Goal: Transaction & Acquisition: Purchase product/service

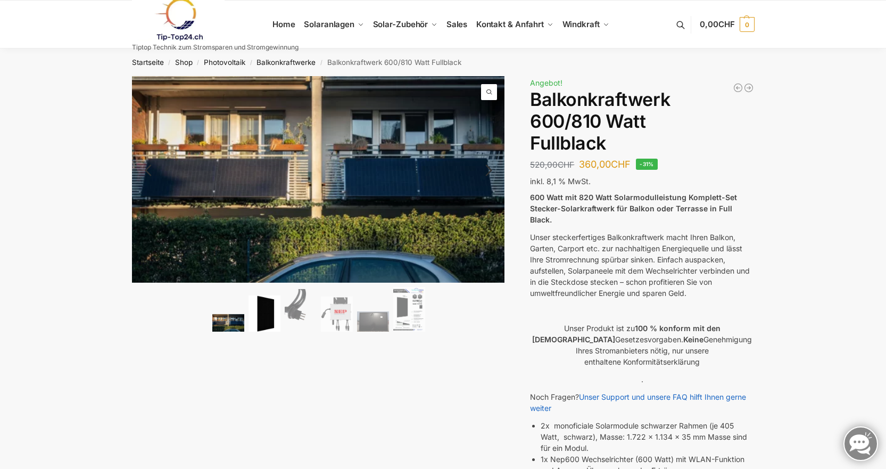
click at [277, 319] on img at bounding box center [264, 313] width 32 height 37
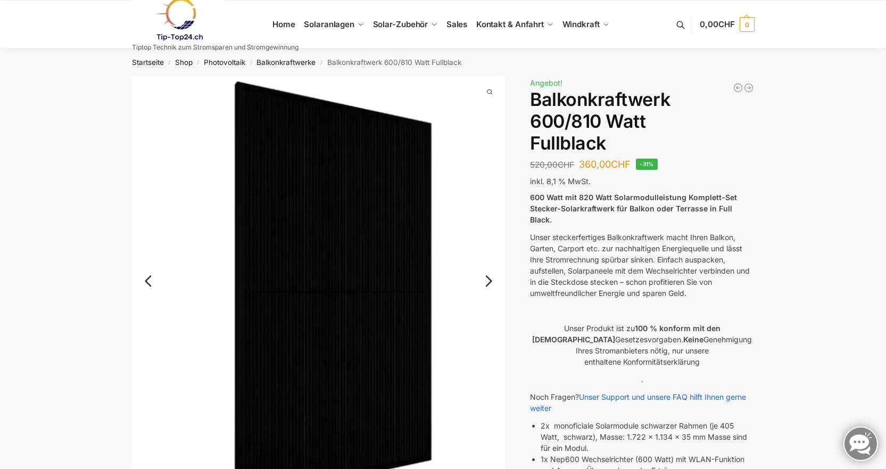
click at [488, 285] on link "Next" at bounding box center [487, 286] width 36 height 11
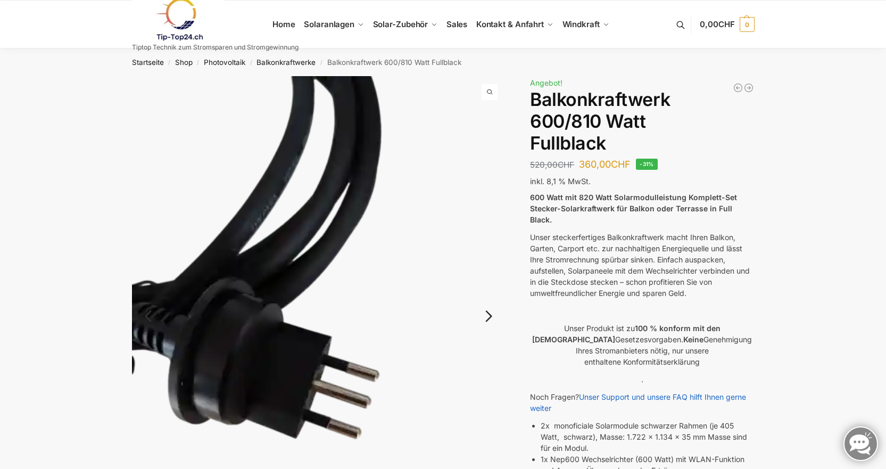
click at [488, 285] on img at bounding box center [318, 324] width 373 height 497
click at [488, 317] on link "Next" at bounding box center [487, 321] width 36 height 11
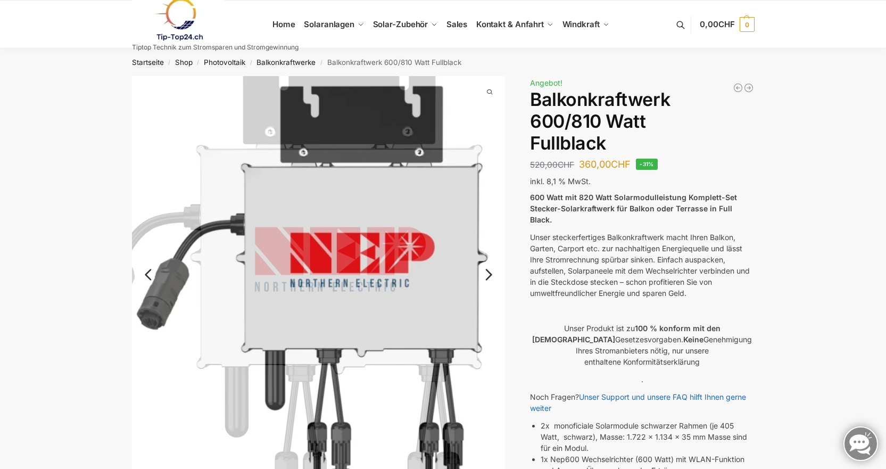
click at [482, 275] on link "Next" at bounding box center [487, 280] width 36 height 11
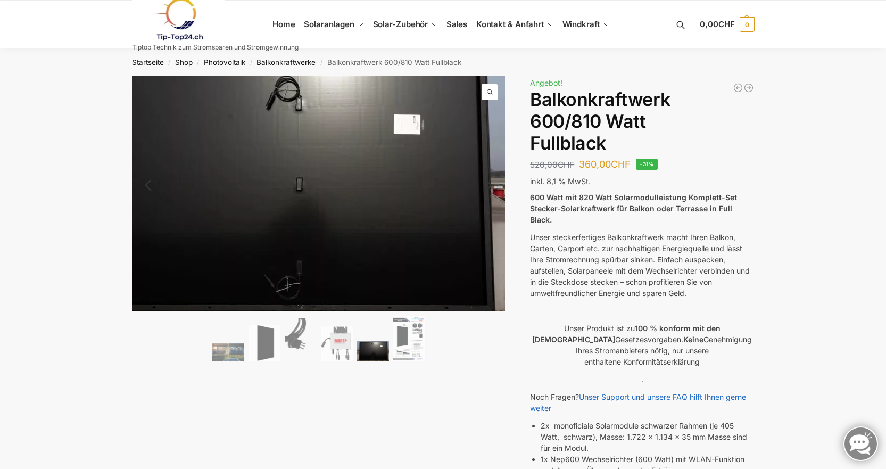
click at [494, 260] on img at bounding box center [294, 185] width 426 height 268
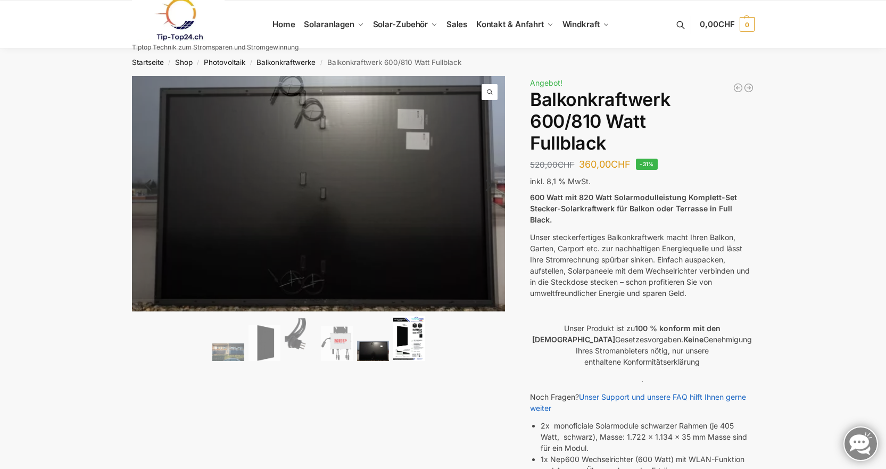
click at [396, 346] on img at bounding box center [409, 337] width 32 height 45
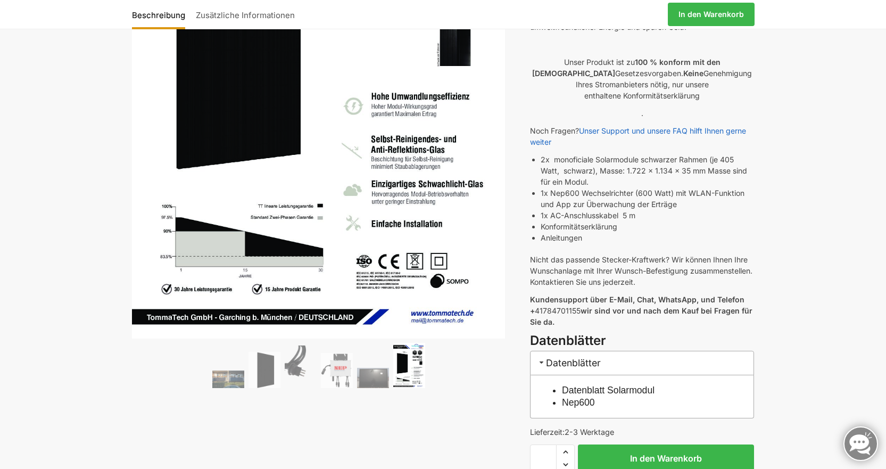
scroll to position [319, 0]
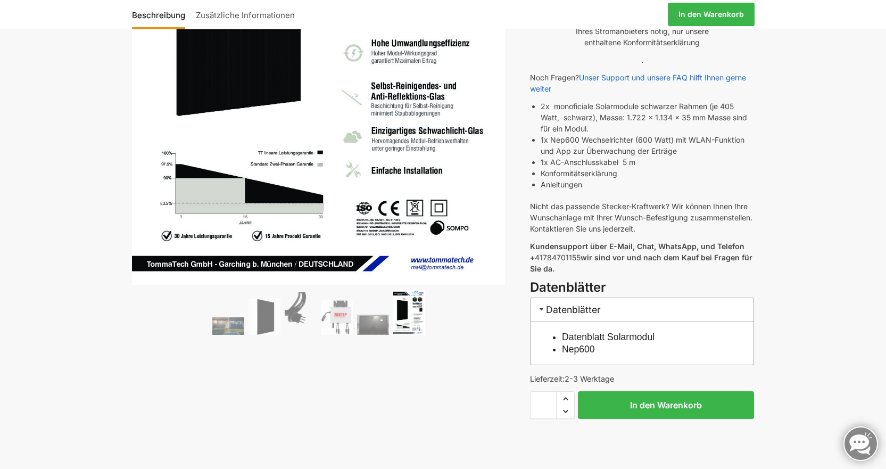
click at [426, 306] on ol at bounding box center [318, 313] width 373 height 48
click at [381, 316] on img at bounding box center [373, 324] width 32 height 20
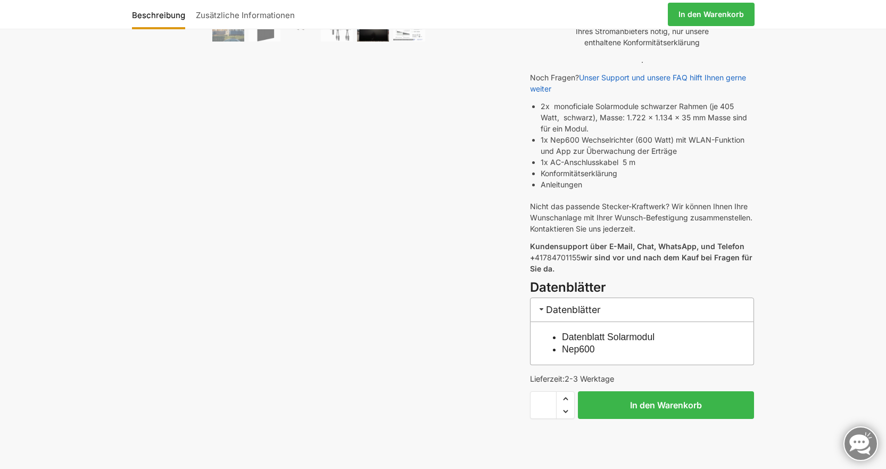
scroll to position [106, 0]
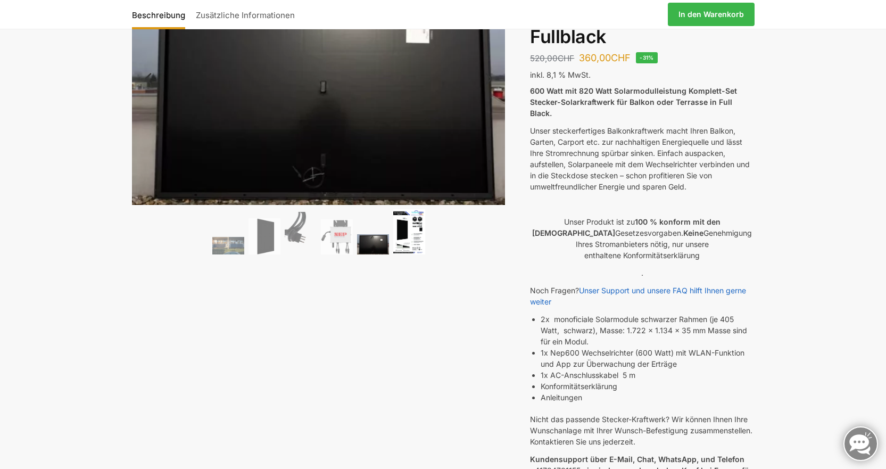
click at [417, 240] on img at bounding box center [409, 231] width 32 height 45
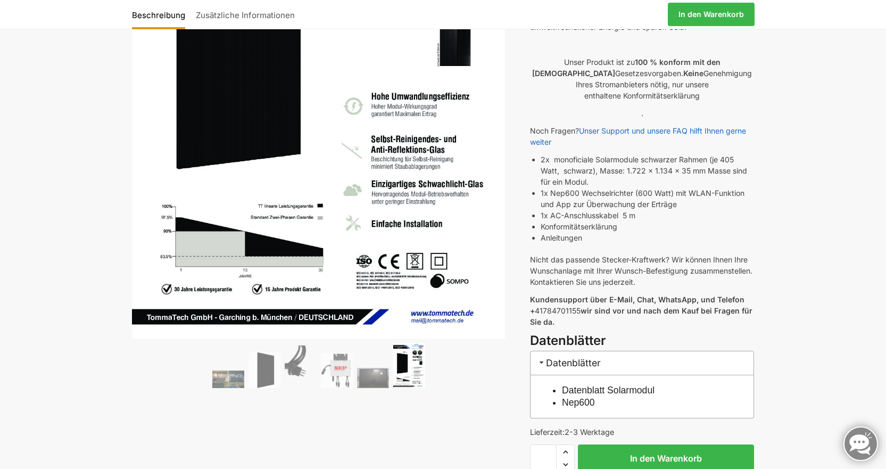
scroll to position [319, 0]
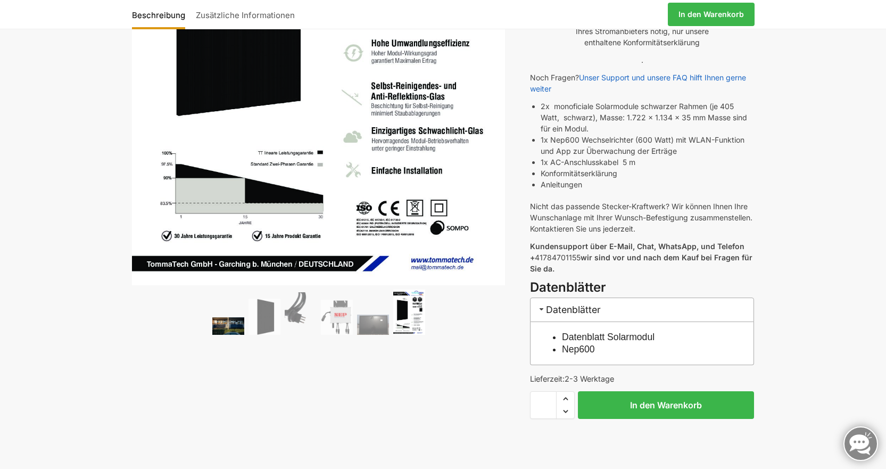
click at [217, 330] on img at bounding box center [228, 326] width 32 height 18
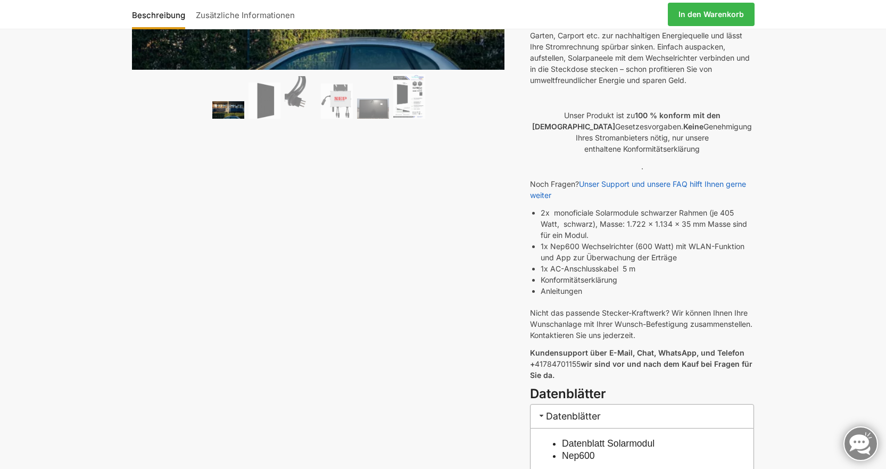
scroll to position [0, 0]
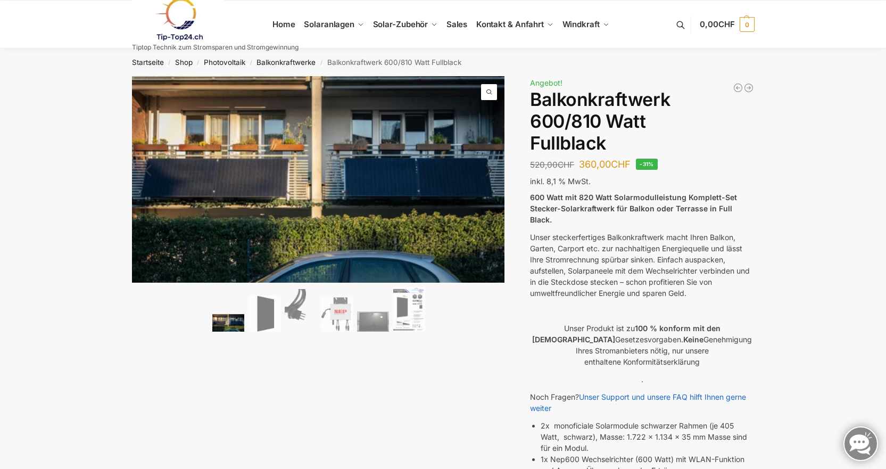
click at [483, 172] on link "Next" at bounding box center [487, 175] width 36 height 11
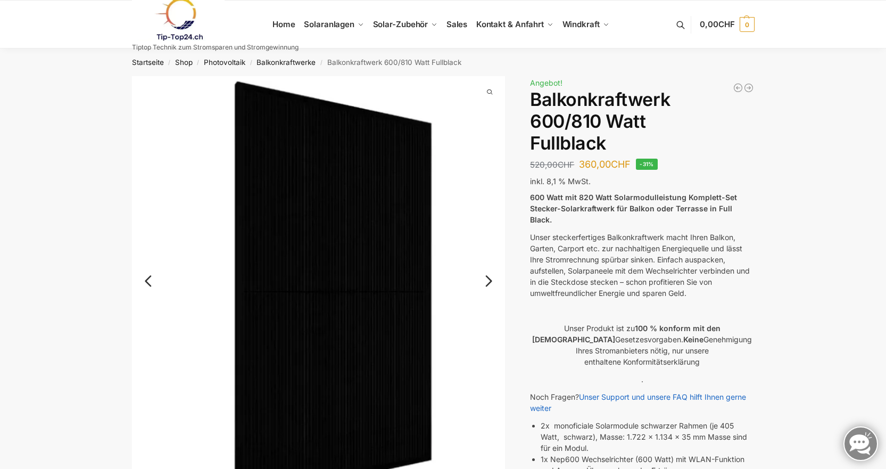
click at [496, 281] on link "Next" at bounding box center [487, 286] width 36 height 11
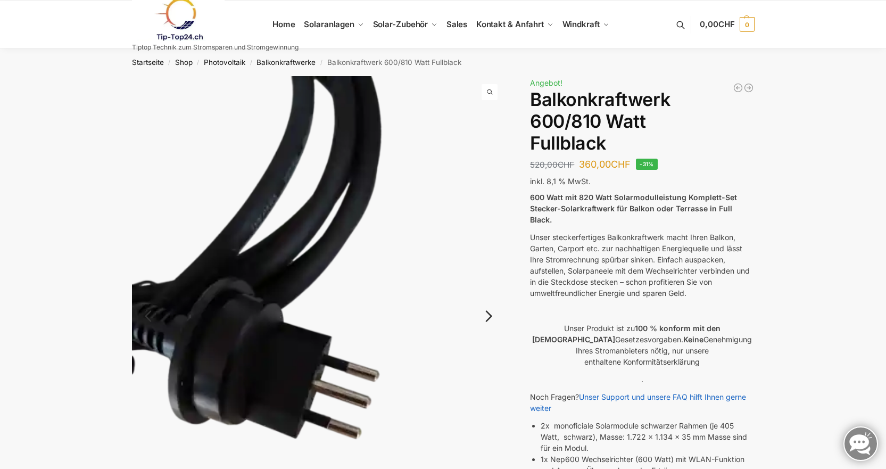
click at [487, 317] on link "Next" at bounding box center [487, 321] width 36 height 11
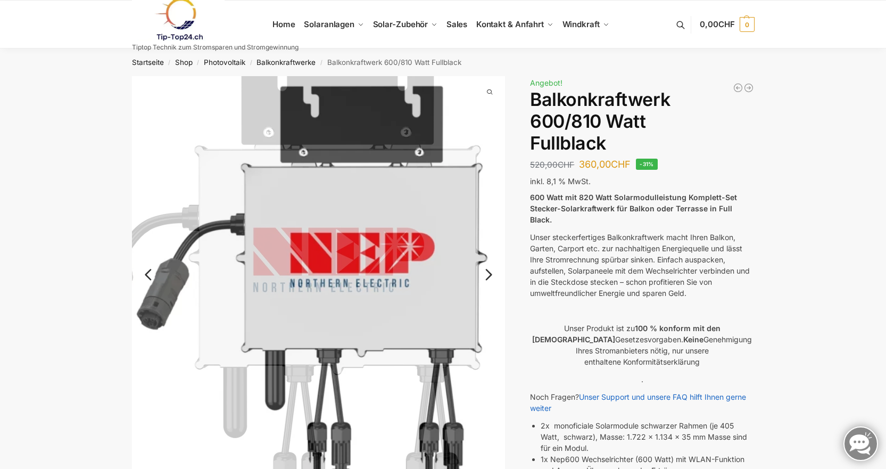
click at [487, 276] on link "Next" at bounding box center [487, 280] width 36 height 11
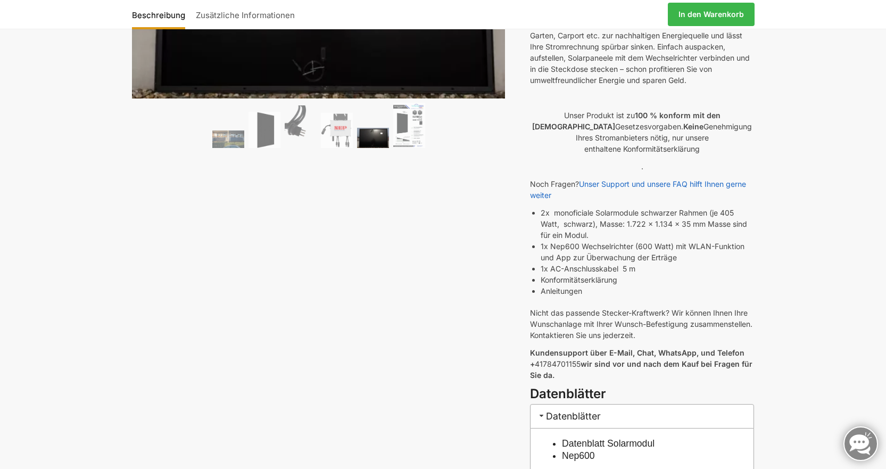
scroll to position [53, 0]
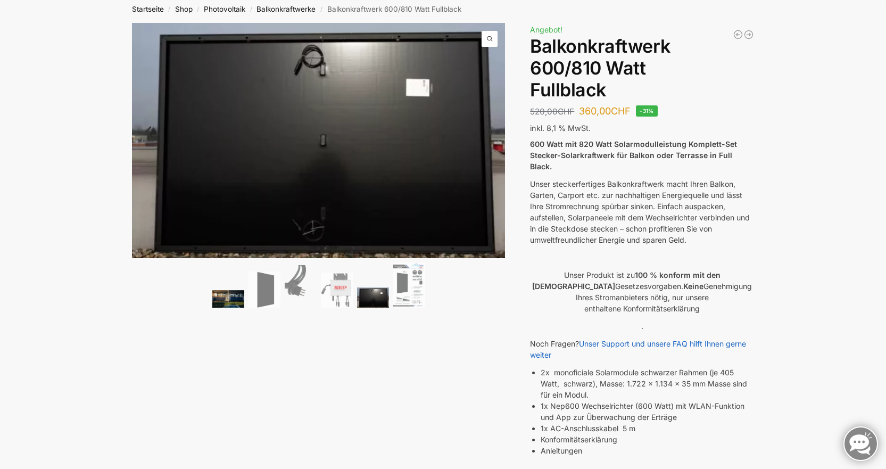
click at [235, 300] on img at bounding box center [228, 299] width 32 height 18
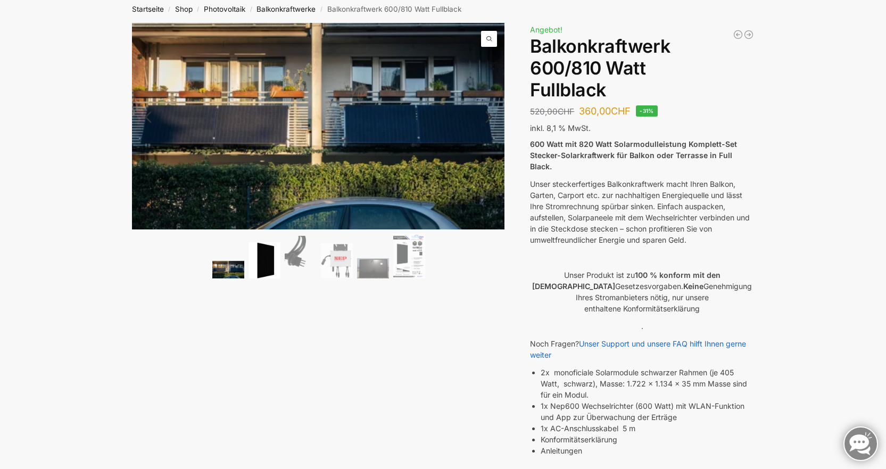
click at [271, 264] on img at bounding box center [264, 260] width 32 height 37
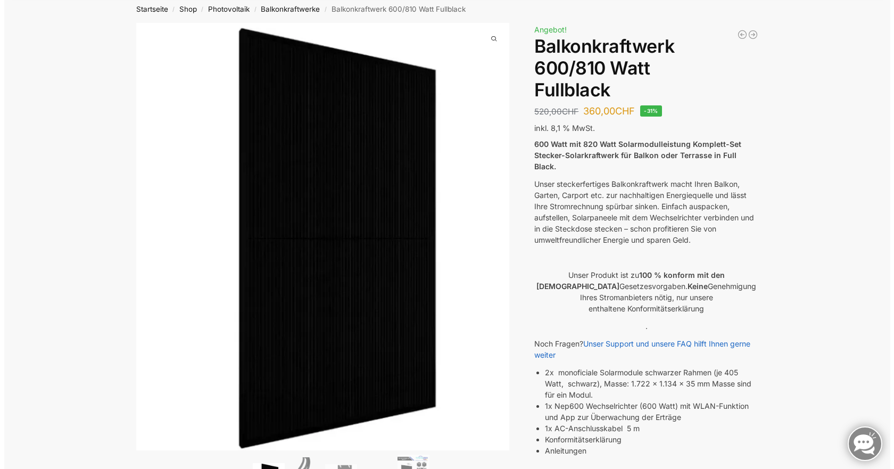
scroll to position [213, 0]
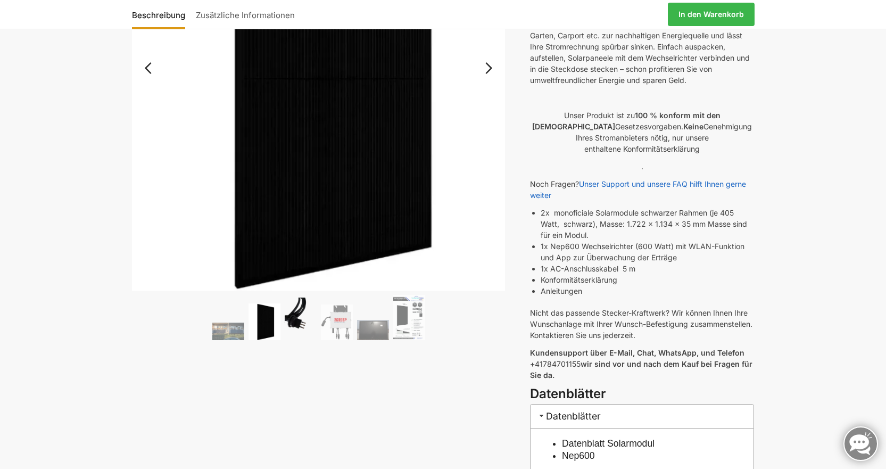
click at [306, 321] on img at bounding box center [301, 318] width 32 height 43
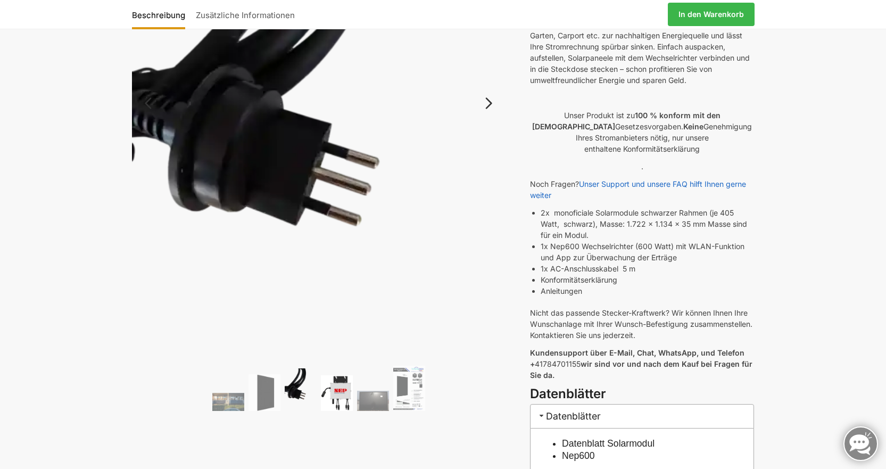
click at [342, 383] on img at bounding box center [337, 392] width 32 height 35
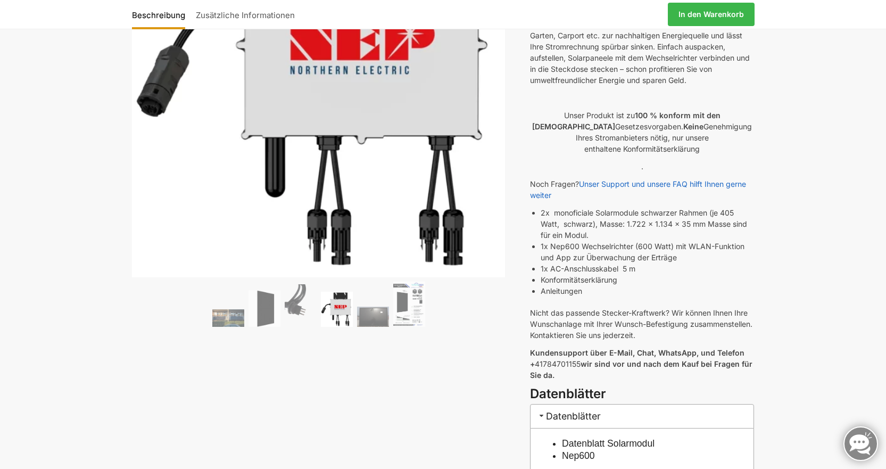
click at [375, 330] on div "🔍 Previous Next Beschreibung Zusätzliche Informationen 520,00 CHF Ursprüngliche…" at bounding box center [443, 223] width 667 height 721
click at [375, 322] on img at bounding box center [373, 316] width 32 height 20
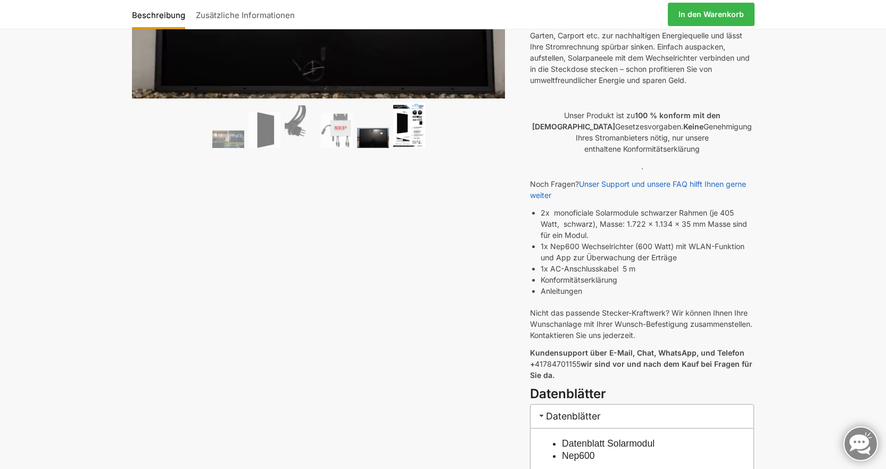
click at [417, 142] on img at bounding box center [409, 125] width 32 height 45
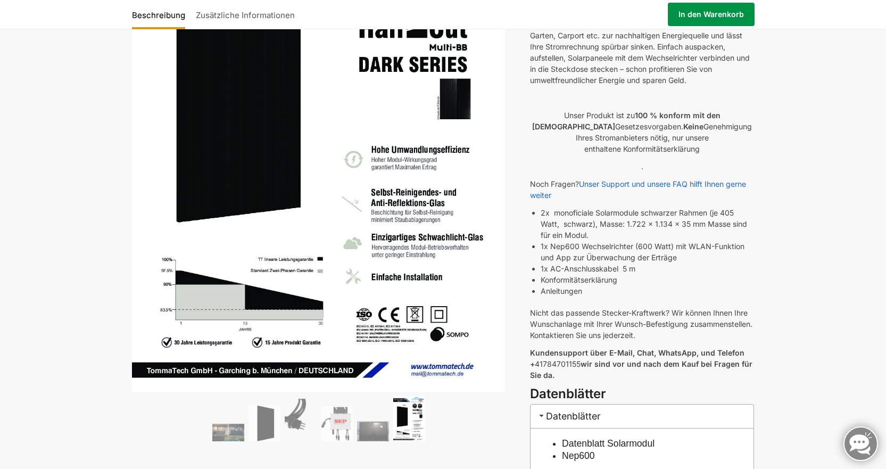
click at [687, 15] on link "In den Warenkorb" at bounding box center [711, 14] width 87 height 23
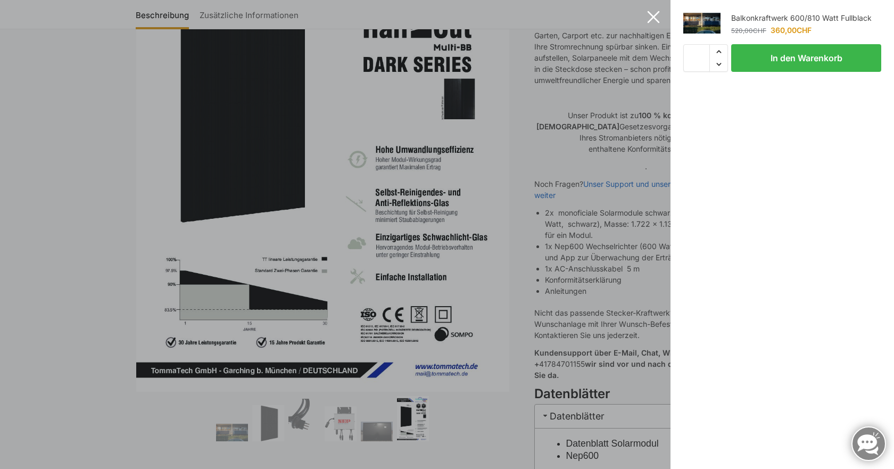
click at [710, 52] on span "Increase quantity" at bounding box center [719, 52] width 18 height 14
type input "*"
click at [828, 57] on button "In den Warenkorb" at bounding box center [806, 58] width 150 height 28
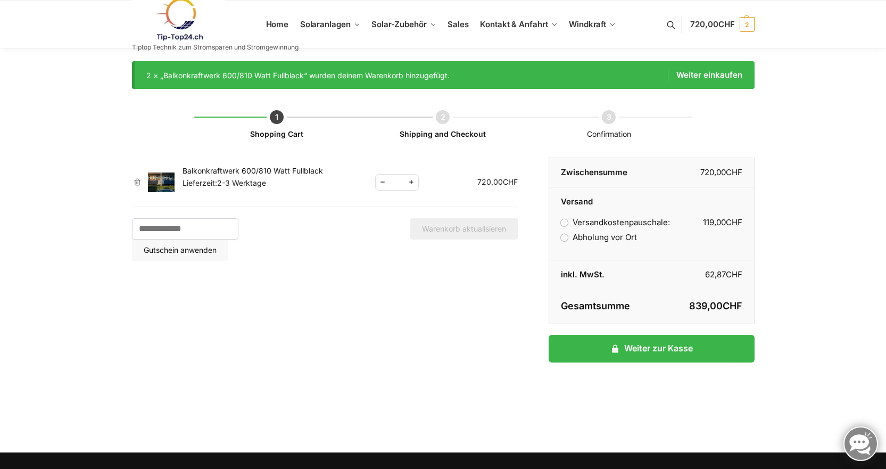
click at [160, 177] on img at bounding box center [161, 182] width 27 height 20
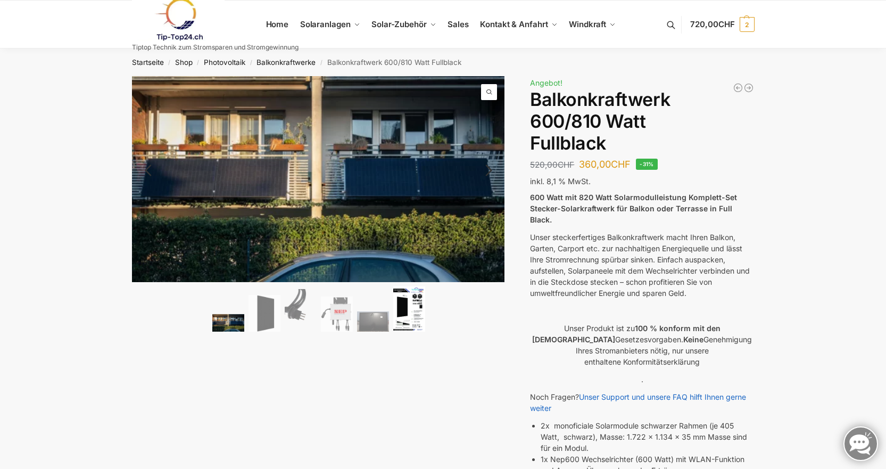
click at [402, 311] on img at bounding box center [409, 308] width 32 height 45
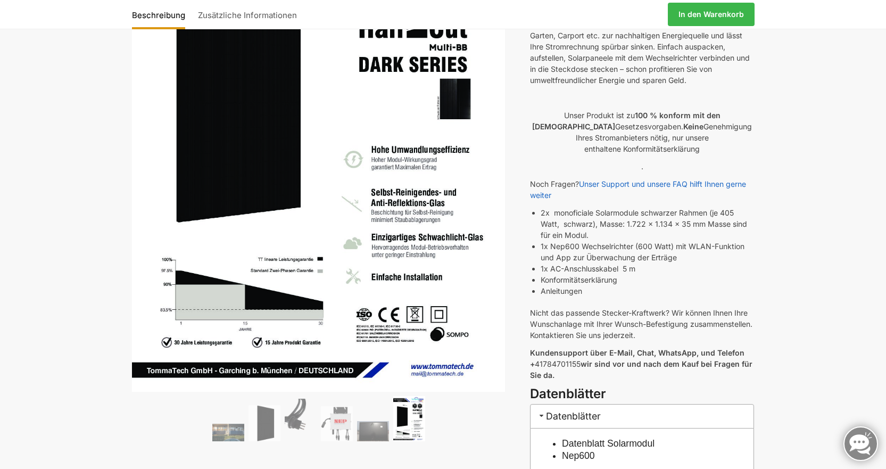
scroll to position [266, 0]
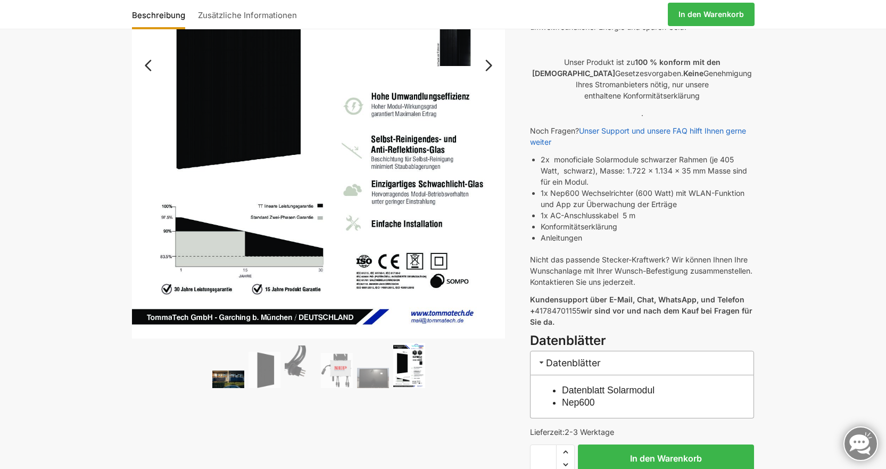
click at [241, 385] on img at bounding box center [228, 379] width 32 height 18
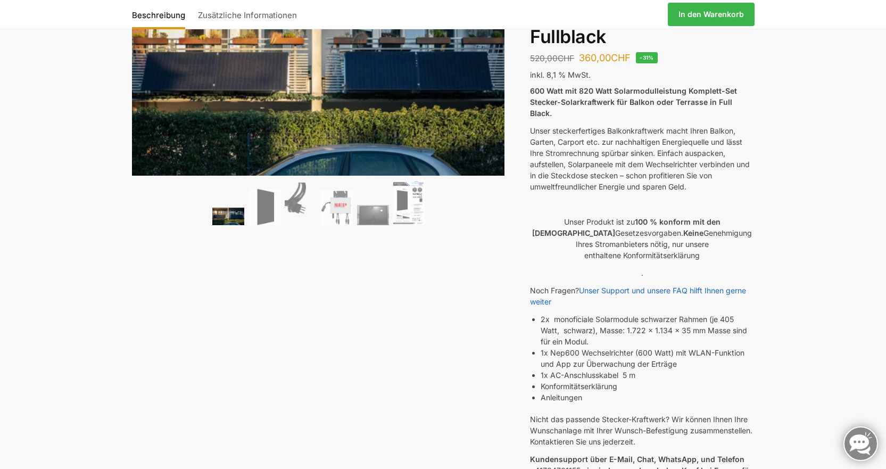
scroll to position [0, 0]
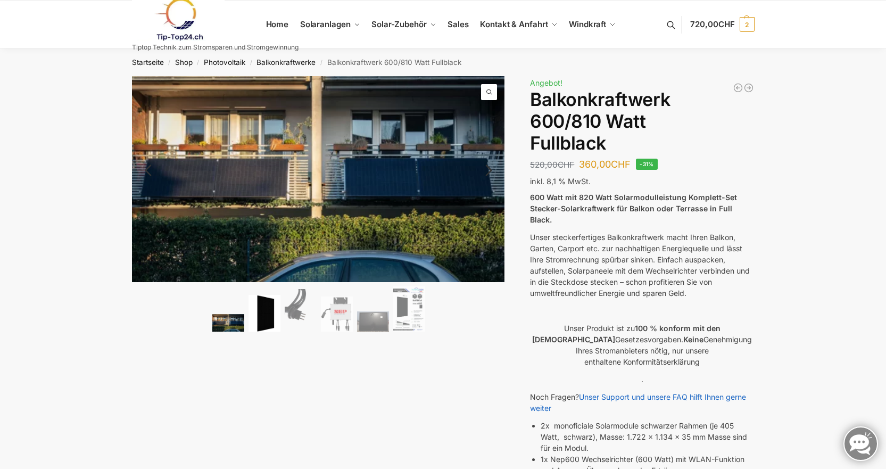
click at [276, 323] on img at bounding box center [264, 313] width 32 height 37
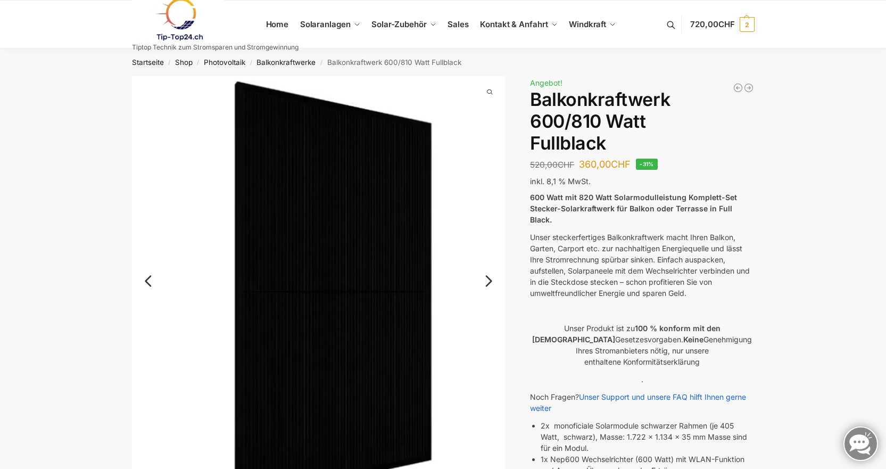
click at [481, 281] on link "Next" at bounding box center [487, 286] width 36 height 11
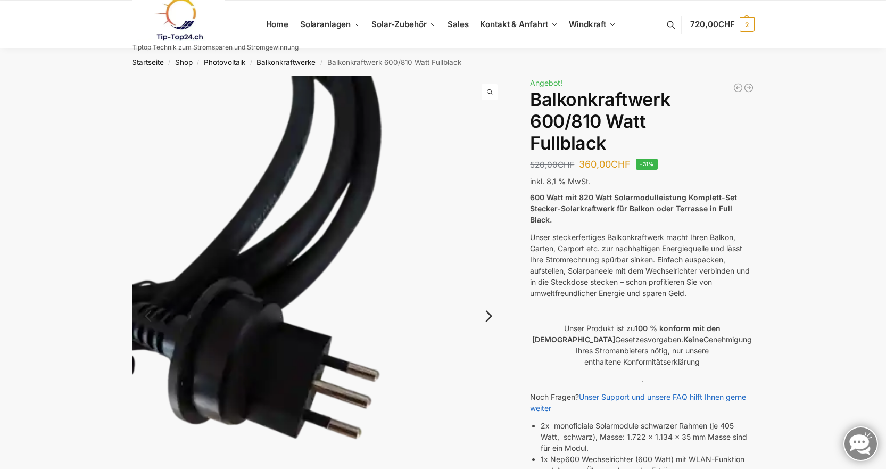
click at [481, 318] on link "Next" at bounding box center [487, 321] width 36 height 11
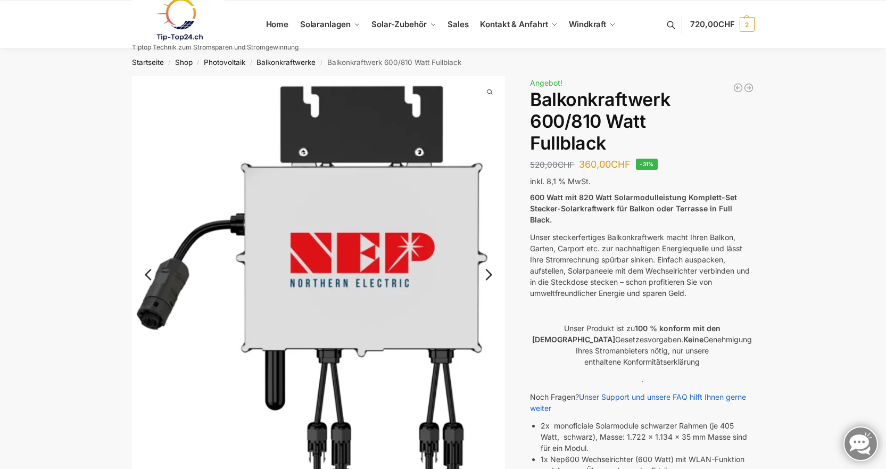
click at [494, 278] on link "Next" at bounding box center [487, 280] width 36 height 11
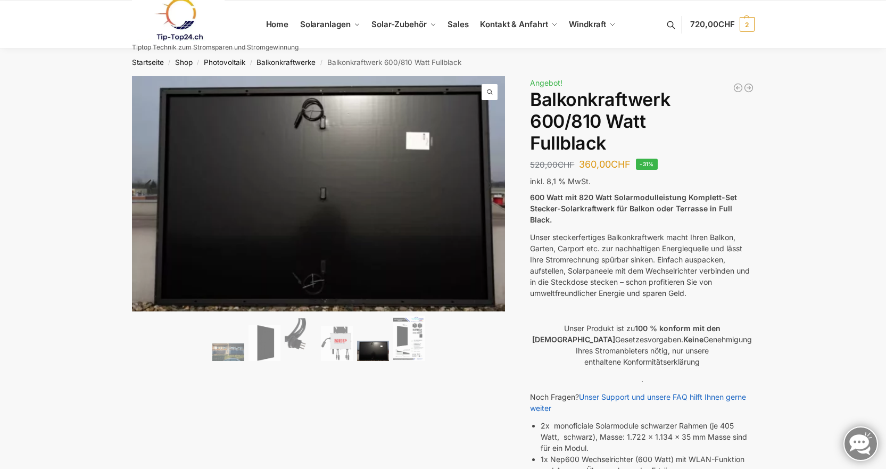
click at [388, 337] on ol at bounding box center [318, 339] width 373 height 48
click at [377, 342] on img at bounding box center [373, 350] width 32 height 20
click at [407, 350] on img at bounding box center [409, 337] width 32 height 45
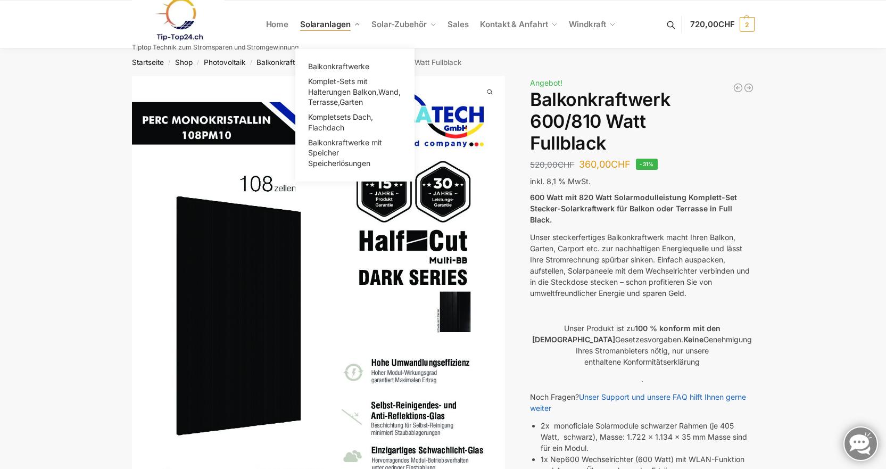
click at [353, 21] on link "Solaranlagen" at bounding box center [329, 25] width 69 height 48
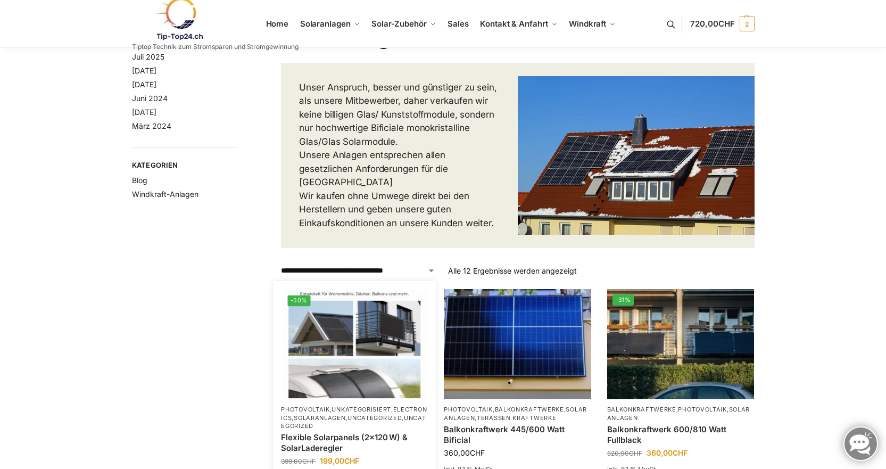
scroll to position [106, 0]
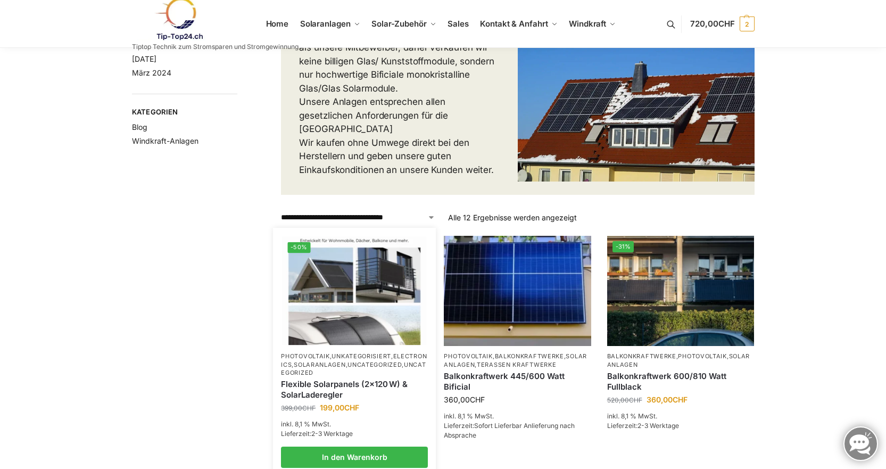
click at [340, 270] on img at bounding box center [355, 291] width 144 height 108
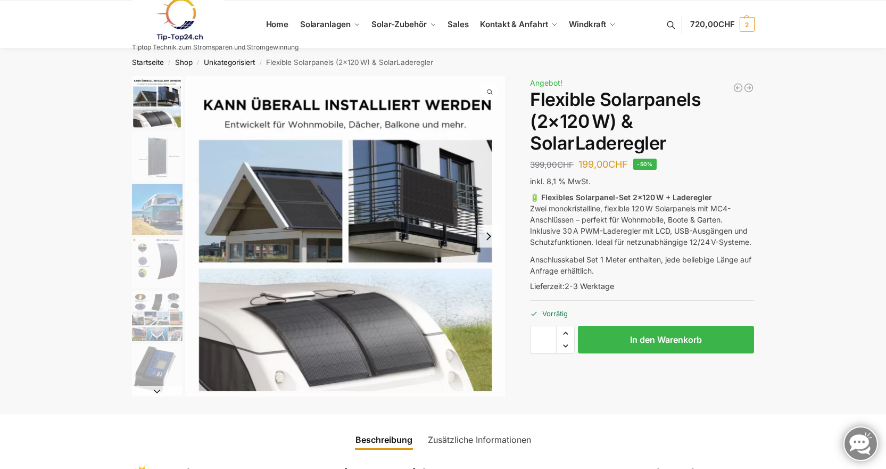
click at [423, 221] on img "1 / 9" at bounding box center [345, 236] width 320 height 320
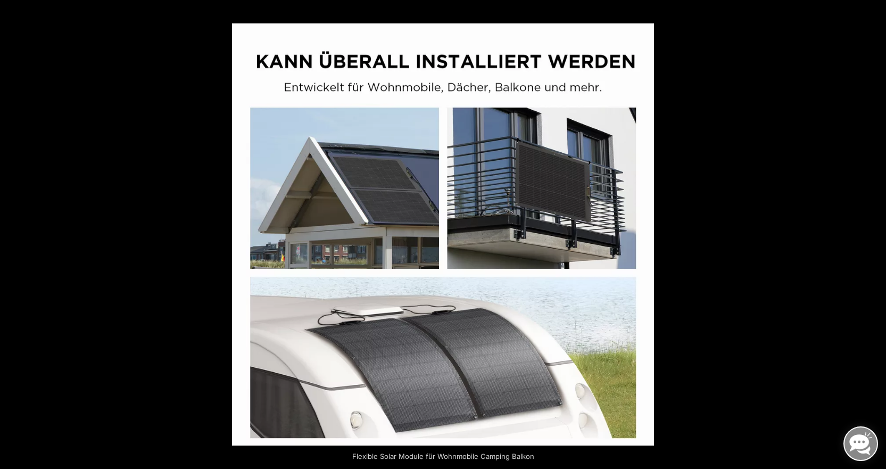
click at [871, 232] on button "Next (arrow right)" at bounding box center [867, 234] width 37 height 53
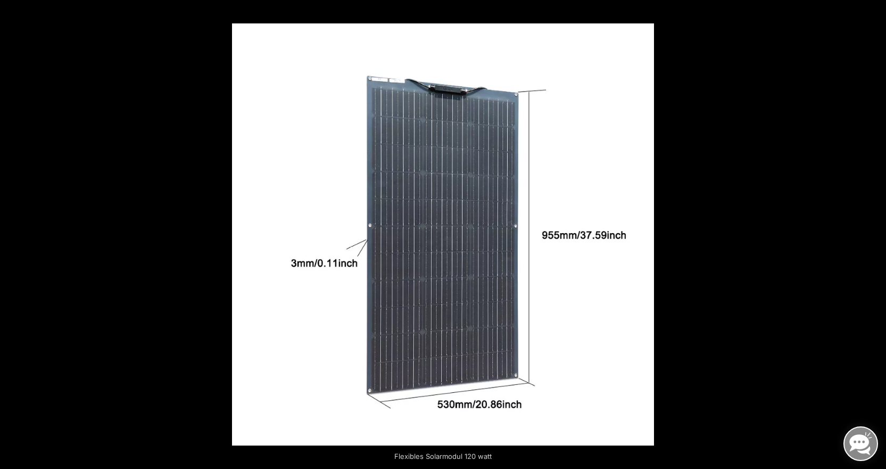
click at [871, 232] on button "Next (arrow right)" at bounding box center [867, 234] width 37 height 53
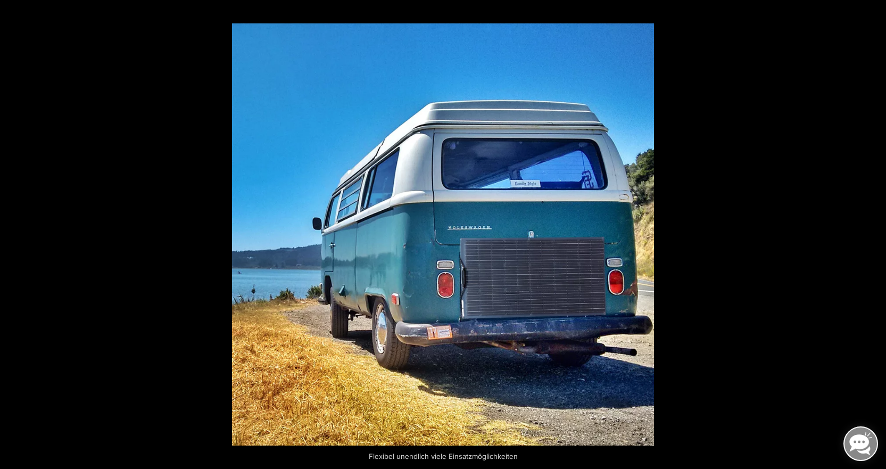
click at [871, 232] on button "Next (arrow right)" at bounding box center [867, 234] width 37 height 53
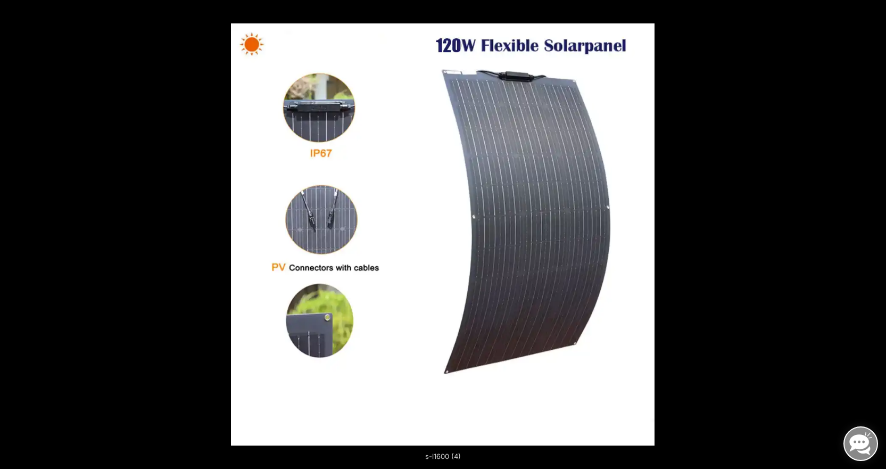
click at [871, 232] on button "Next (arrow right)" at bounding box center [867, 234] width 37 height 53
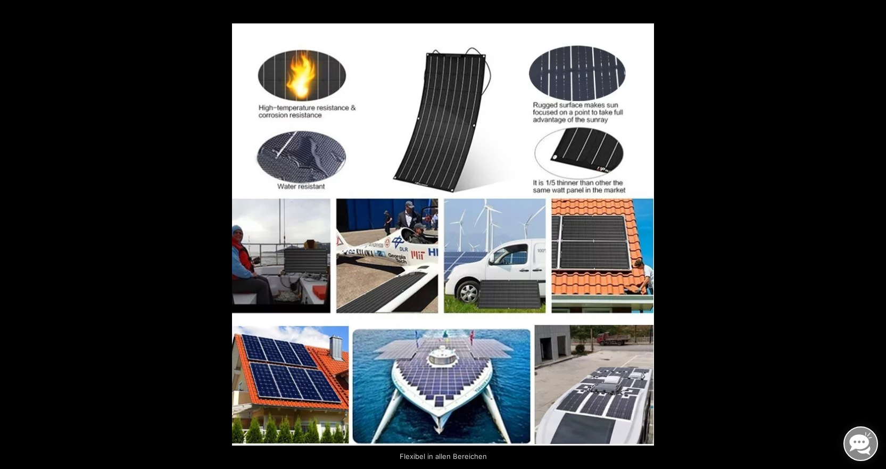
click at [871, 232] on button "Next (arrow right)" at bounding box center [867, 234] width 37 height 53
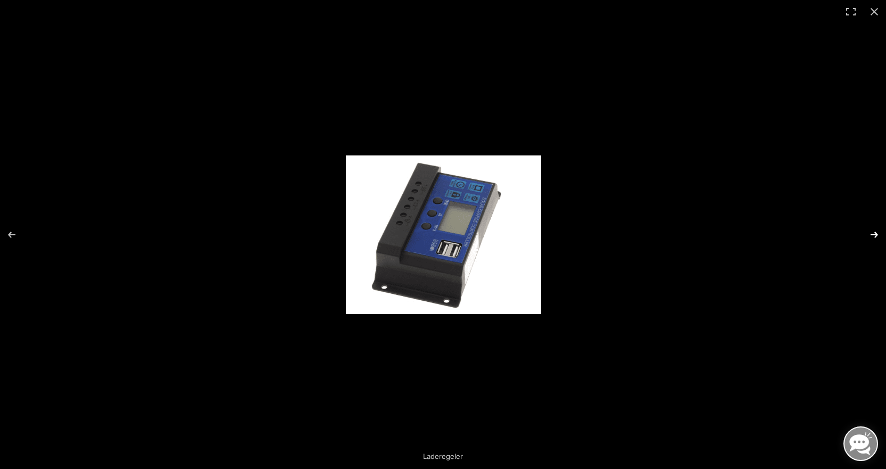
click at [876, 234] on button "Next (arrow right)" at bounding box center [867, 234] width 37 height 53
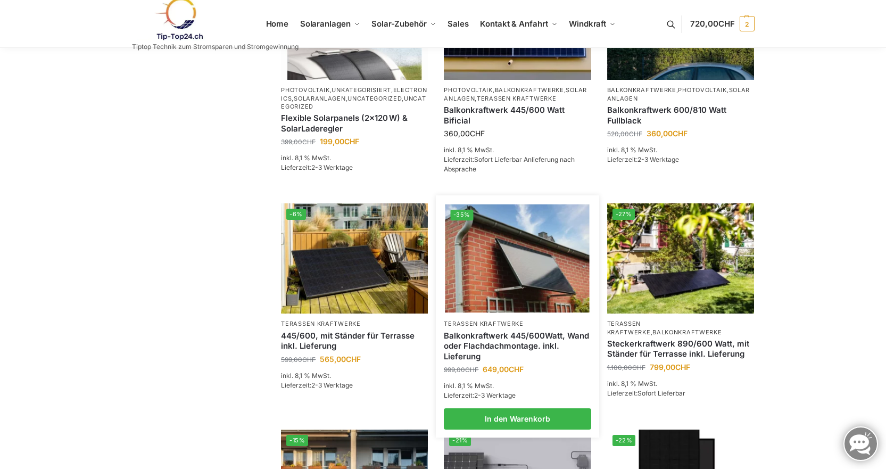
scroll to position [479, 0]
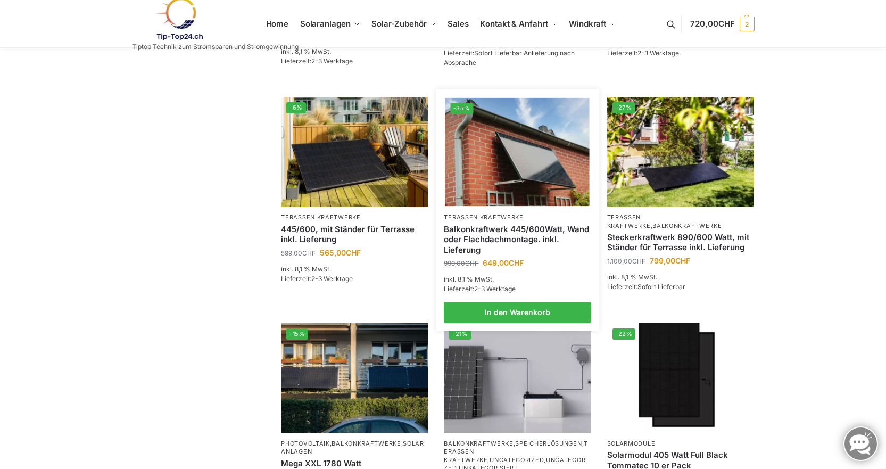
click at [487, 159] on img at bounding box center [517, 152] width 144 height 108
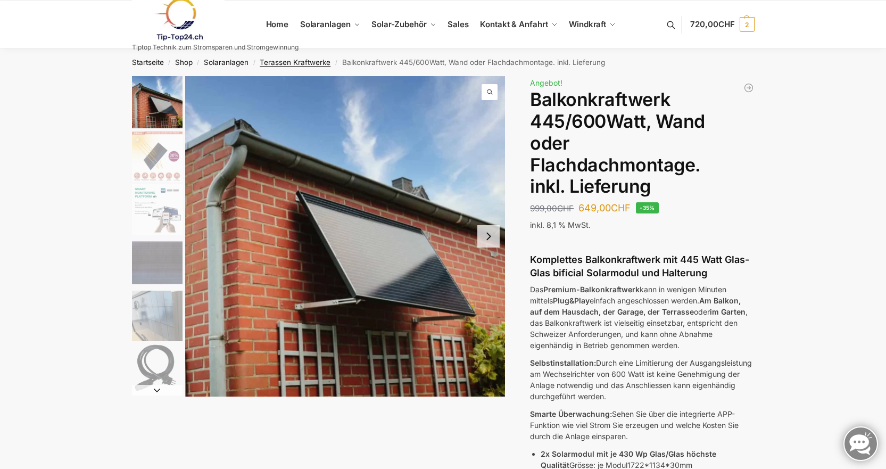
click at [274, 59] on link "Terassen Kraftwerke" at bounding box center [295, 62] width 71 height 9
click at [160, 156] on img "2 / 6" at bounding box center [157, 156] width 51 height 51
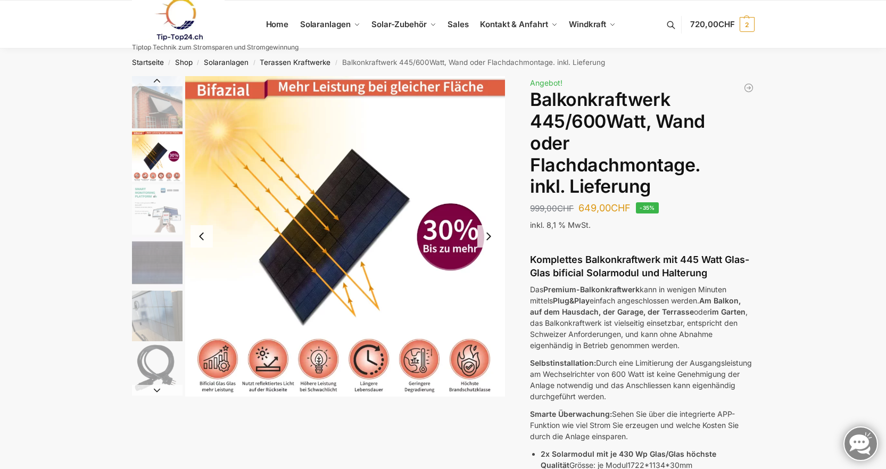
click at [154, 193] on img "3 / 6" at bounding box center [157, 209] width 51 height 51
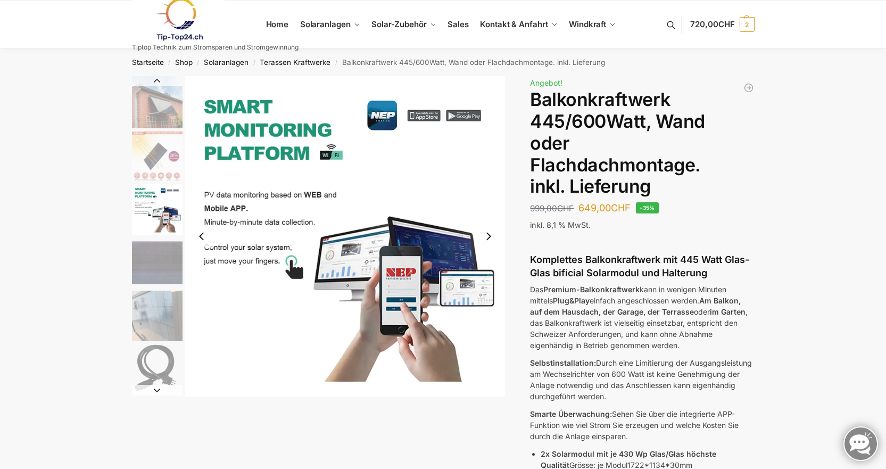
click at [154, 237] on img "4 / 6" at bounding box center [157, 262] width 51 height 51
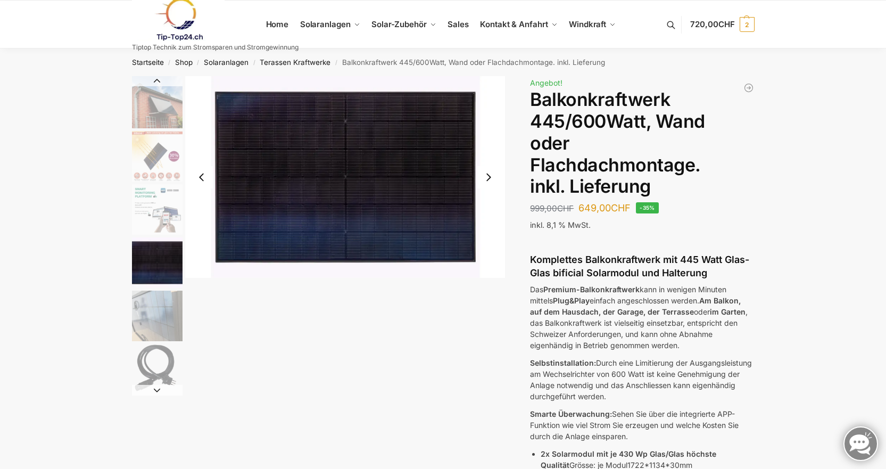
click at [159, 292] on img "5 / 6" at bounding box center [157, 315] width 51 height 51
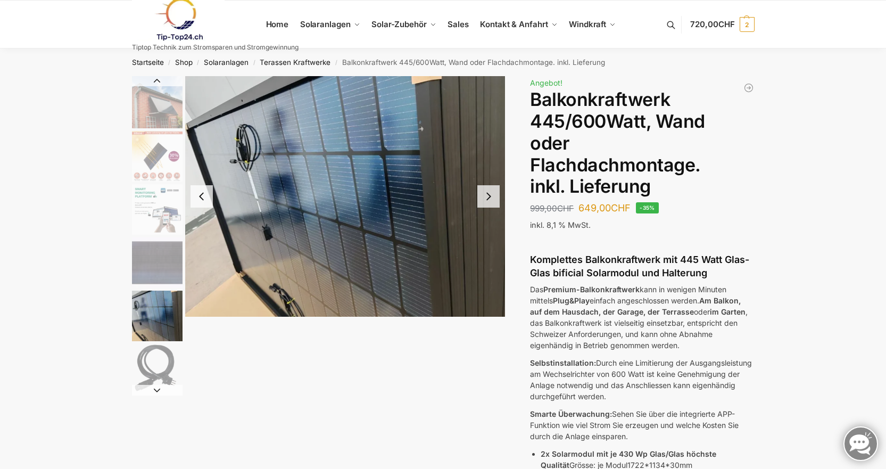
click at [155, 361] on img "6 / 6" at bounding box center [157, 369] width 51 height 51
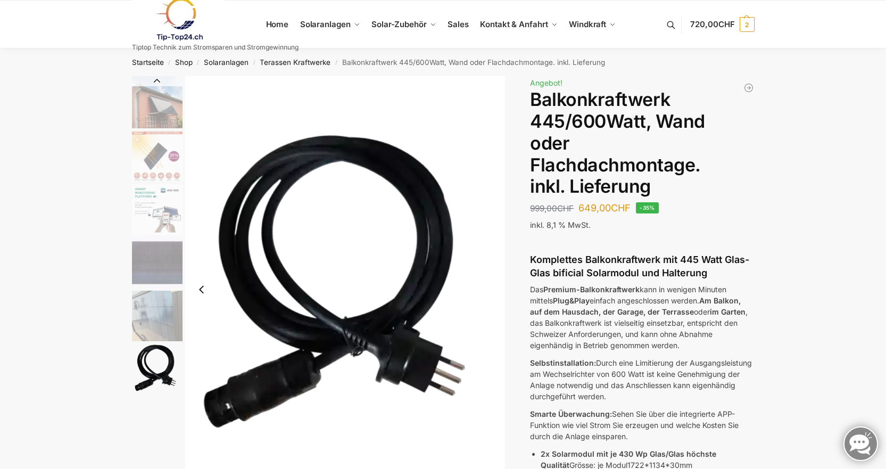
click at [161, 333] on img "5 / 6" at bounding box center [157, 315] width 51 height 51
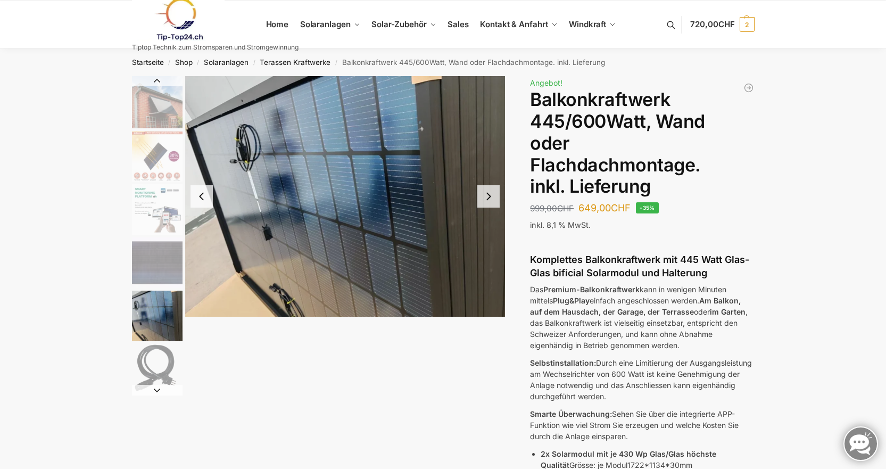
click at [160, 184] on img "3 / 6" at bounding box center [157, 209] width 51 height 51
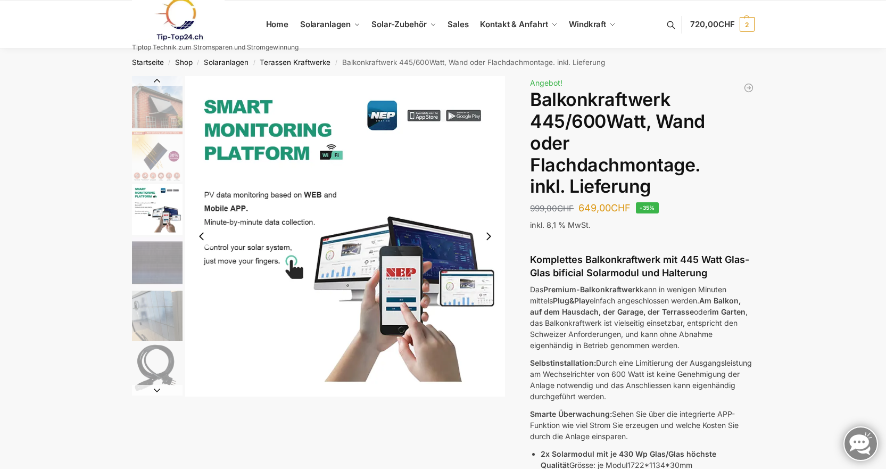
click at [148, 139] on img "2 / 6" at bounding box center [157, 156] width 51 height 51
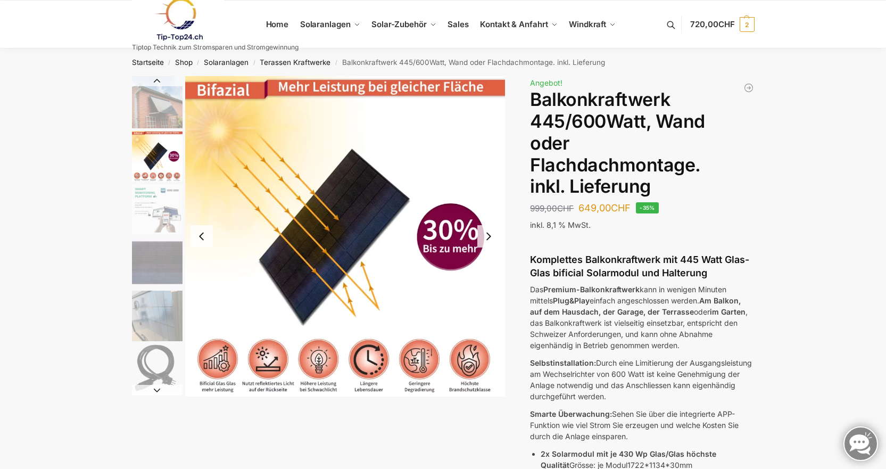
click at [157, 90] on img "1 / 6" at bounding box center [157, 102] width 51 height 52
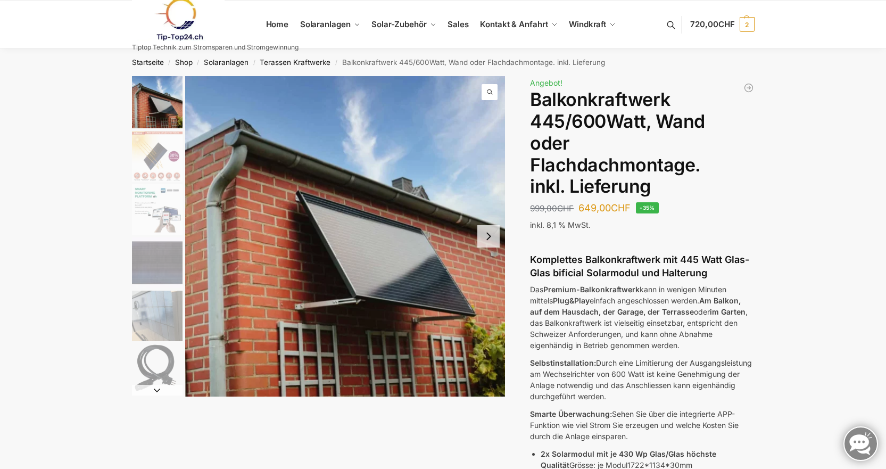
click at [477, 245] on img "1 / 6" at bounding box center [345, 236] width 320 height 320
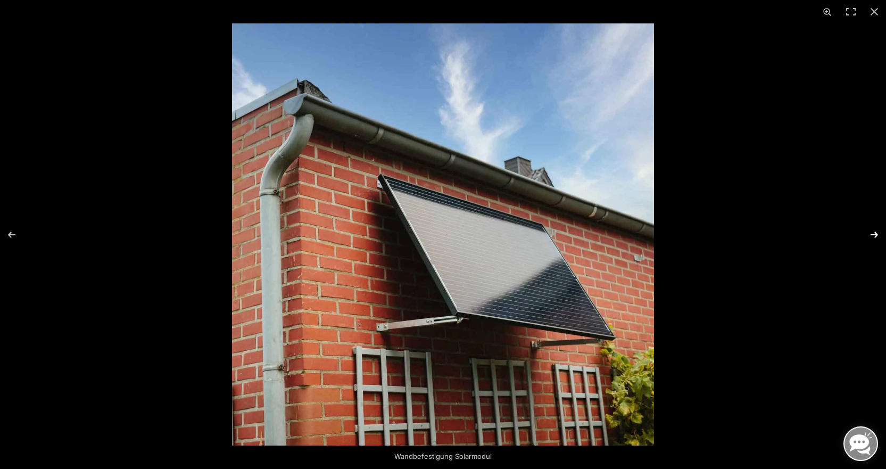
click at [873, 229] on button "Next (arrow right)" at bounding box center [867, 234] width 37 height 53
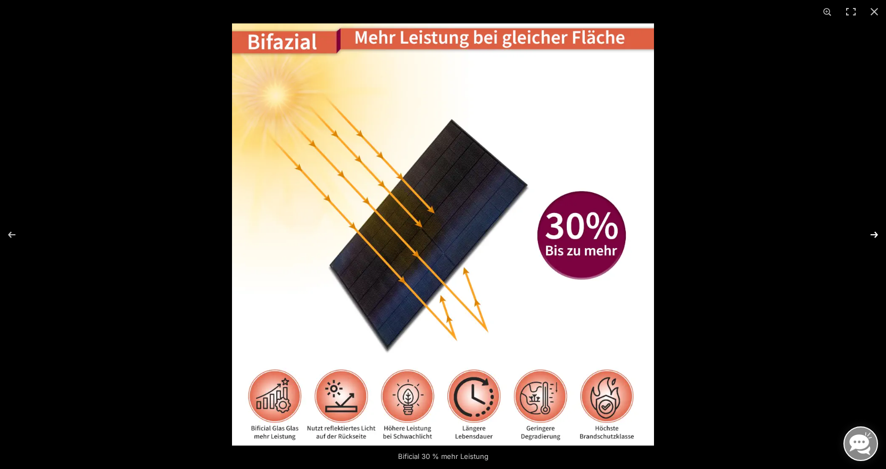
click at [873, 229] on button "Next (arrow right)" at bounding box center [867, 234] width 37 height 53
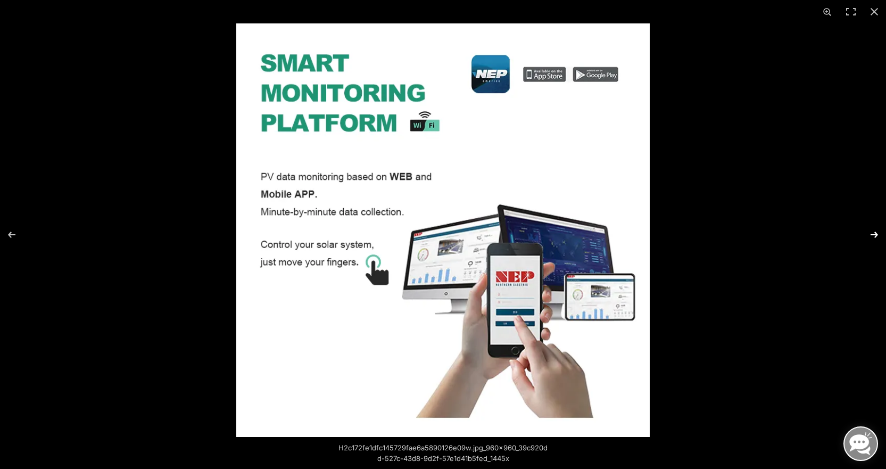
click at [873, 229] on button "Next (arrow right)" at bounding box center [867, 234] width 37 height 53
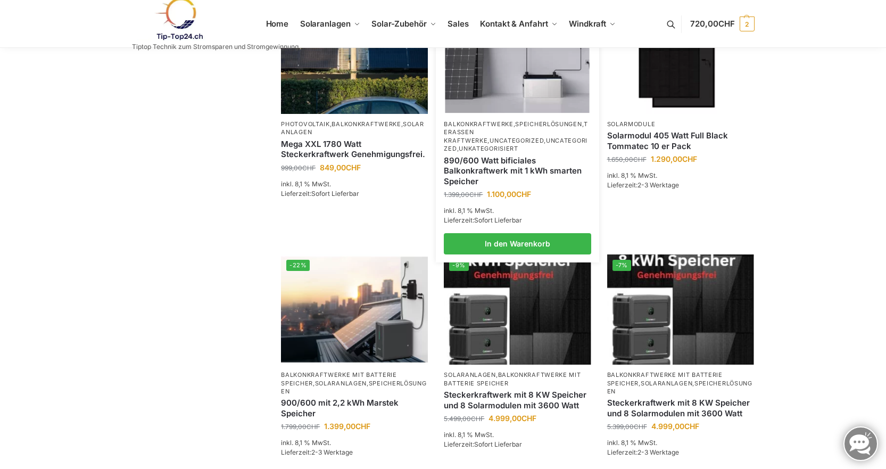
scroll to position [638, 0]
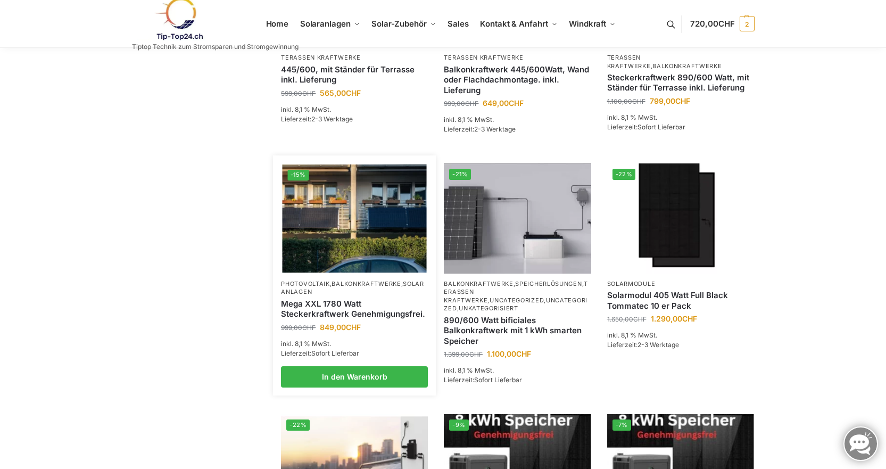
click at [358, 238] on img at bounding box center [355, 218] width 144 height 108
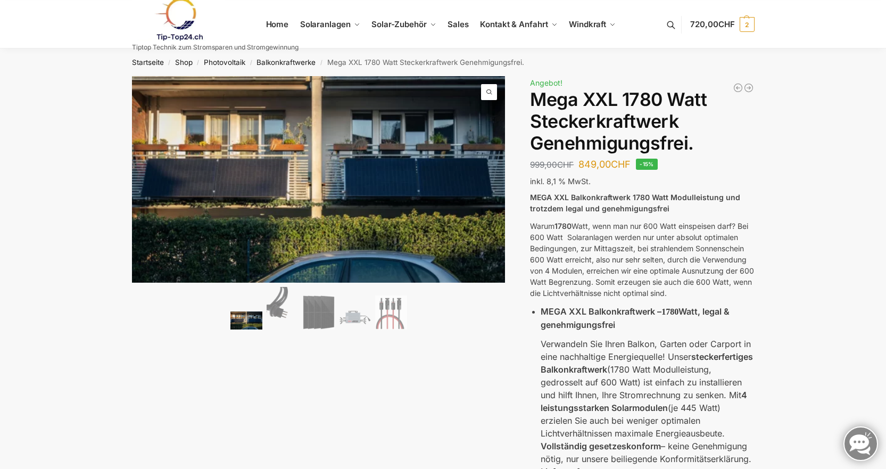
scroll to position [266, 0]
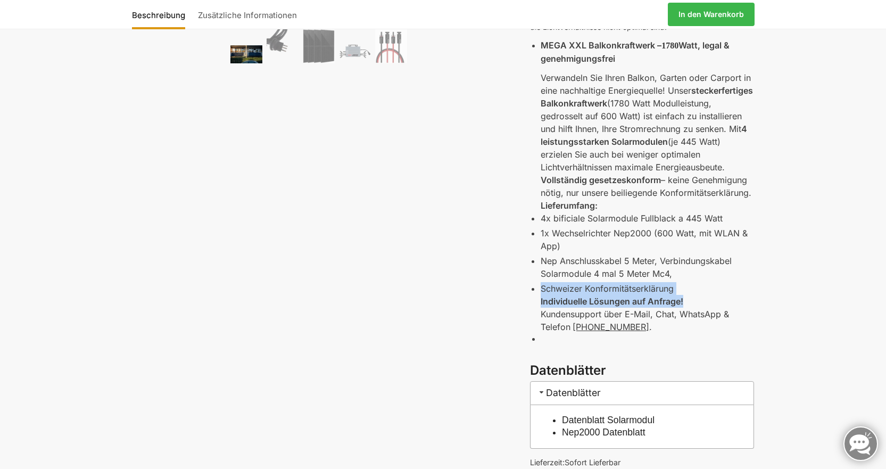
drag, startPoint x: 542, startPoint y: 289, endPoint x: 685, endPoint y: 298, distance: 143.9
click at [685, 298] on li "MEGA XXL Balkonkraftwerk – 1780 Watt, legal & genehmigungsfrei Verwandeln Sie I…" at bounding box center [647, 186] width 213 height 294
copy li "Schweizer Konformitätserklärung Individuelle Lösungen auf Anfrage!"
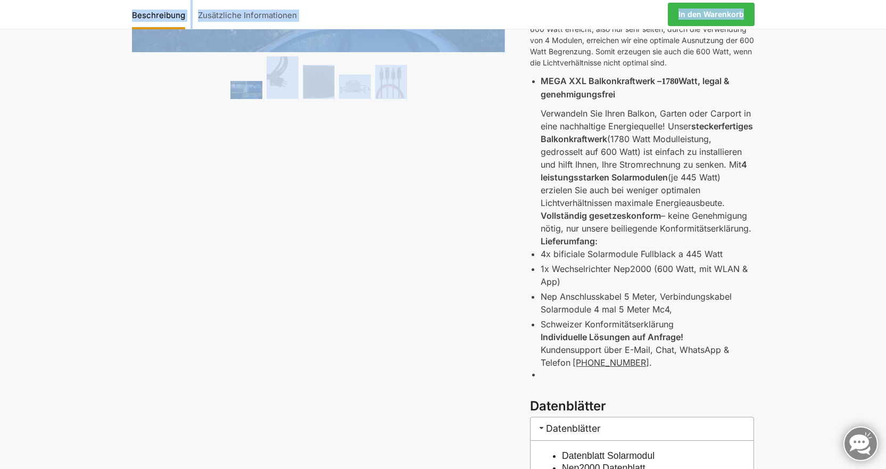
scroll to position [313, 0]
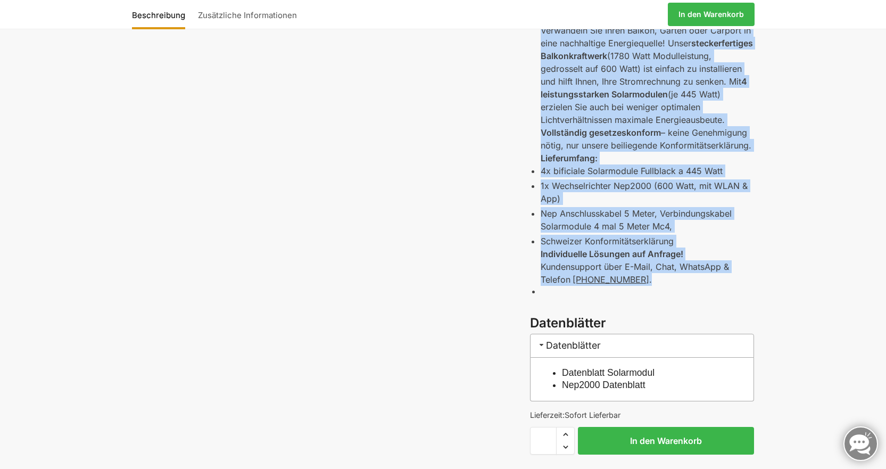
drag, startPoint x: 532, startPoint y: 90, endPoint x: 697, endPoint y: 279, distance: 251.1
click at [697, 279] on div "MEGA XXL Balkonkraftwerk 1780 Watt Modulleistung und trotzdem legal und genehmi…" at bounding box center [642, 96] width 224 height 436
copy div "LORE IPS Dolorsitametcon 3494 Adip Elitseddoeius tem incididu utlab etd magnaal…"
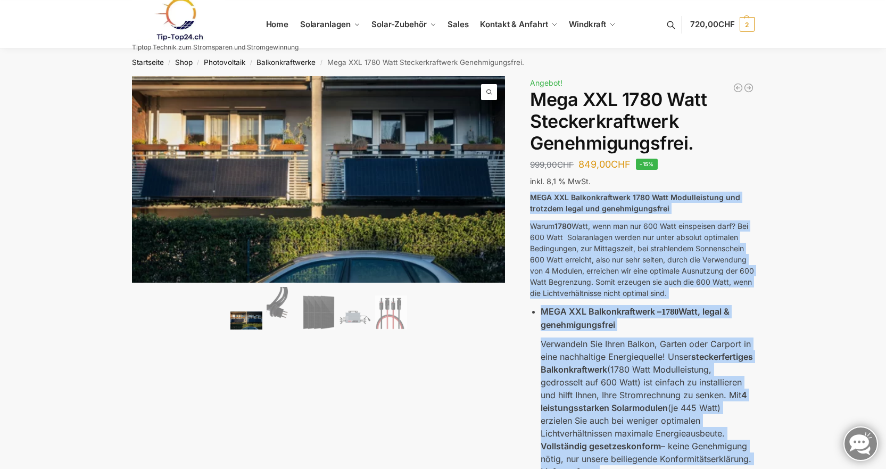
scroll to position [160, 0]
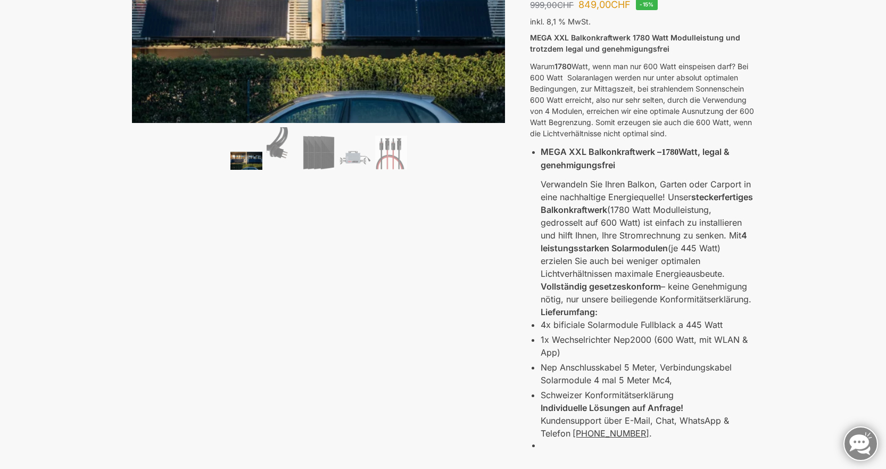
scroll to position [0, 0]
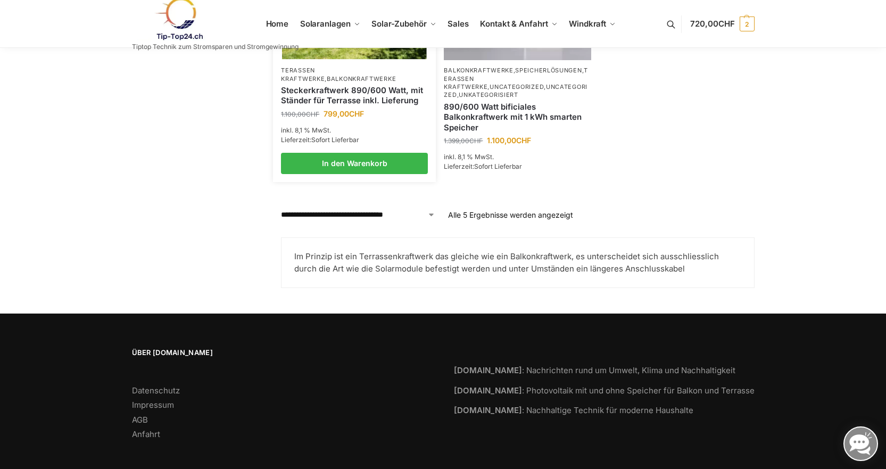
scroll to position [411, 0]
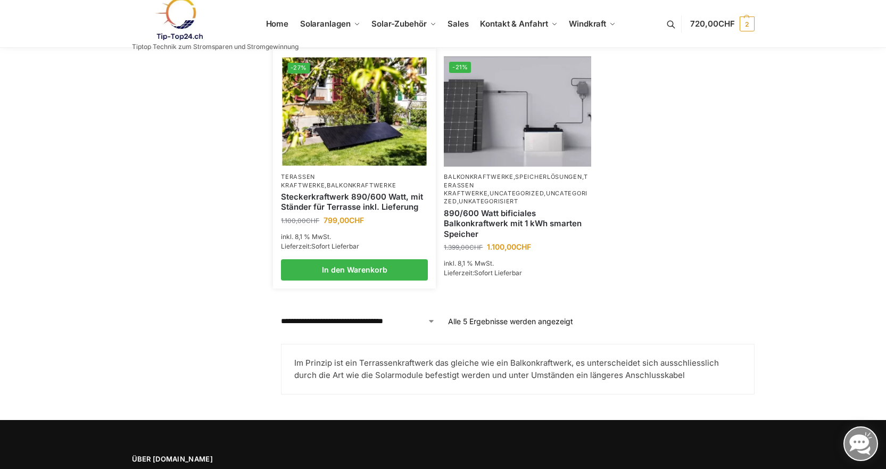
click at [384, 198] on link "Steckerkraftwerk 890/600 Watt, mit Ständer für Terrasse inkl. Lieferung" at bounding box center [354, 202] width 147 height 21
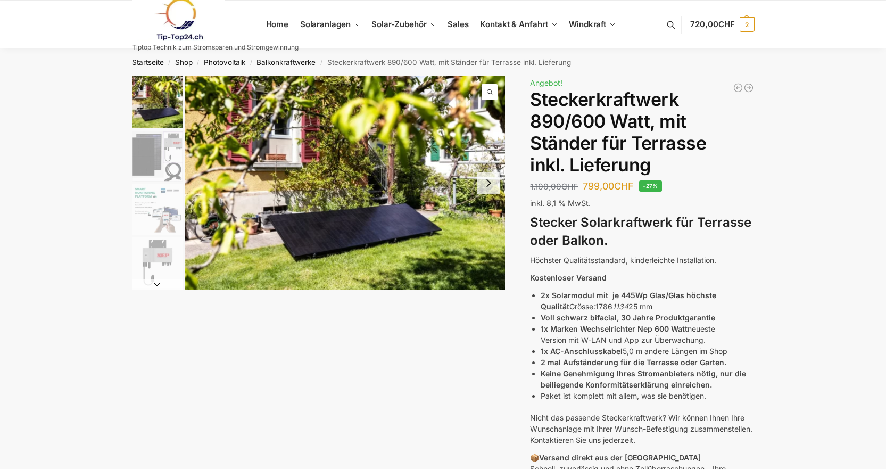
click at [158, 149] on img "2 / 11" at bounding box center [157, 156] width 51 height 51
click at [173, 208] on img "3 / 11" at bounding box center [157, 209] width 51 height 51
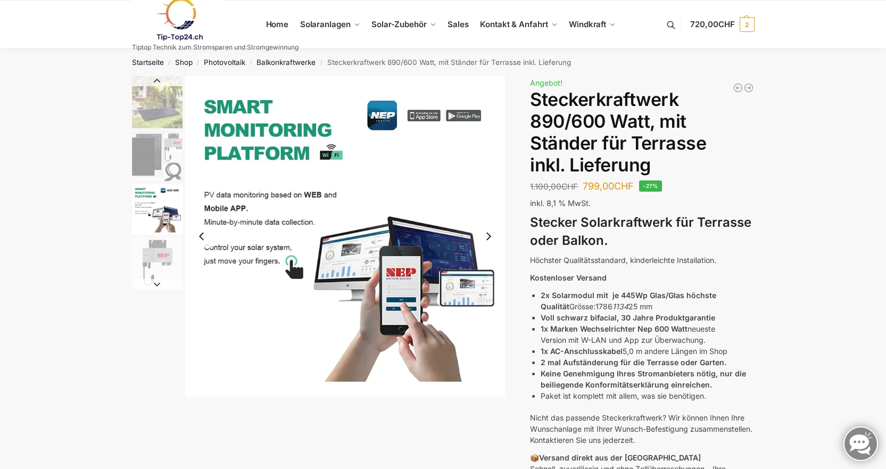
click at [161, 189] on img "3 / 11" at bounding box center [157, 209] width 51 height 51
click at [166, 277] on img "4 / 11" at bounding box center [157, 262] width 51 height 51
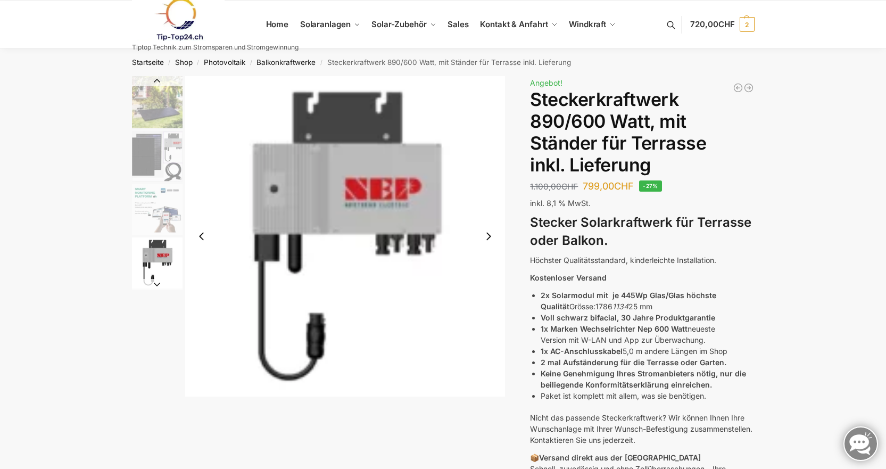
click at [161, 165] on img "2 / 11" at bounding box center [157, 156] width 51 height 51
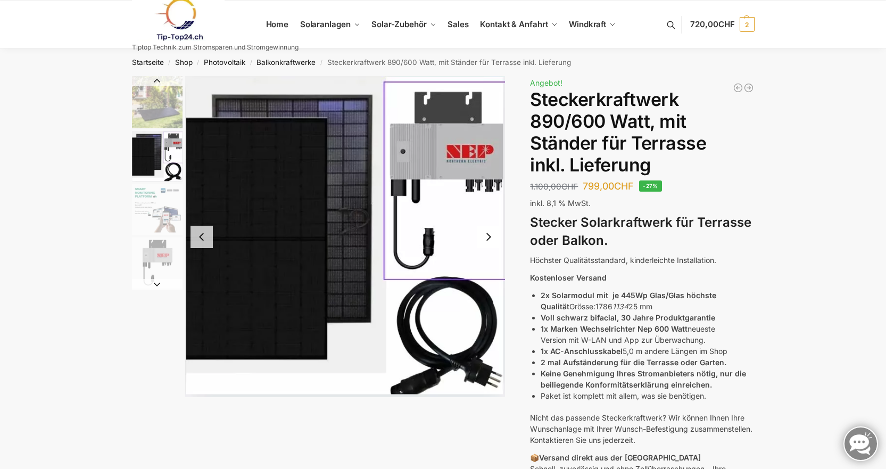
click at [162, 101] on img "1 / 11" at bounding box center [157, 102] width 51 height 52
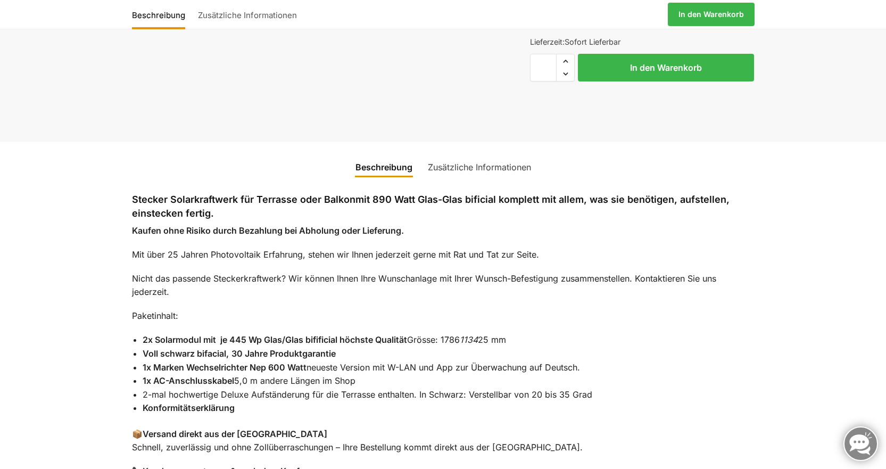
scroll to position [798, 0]
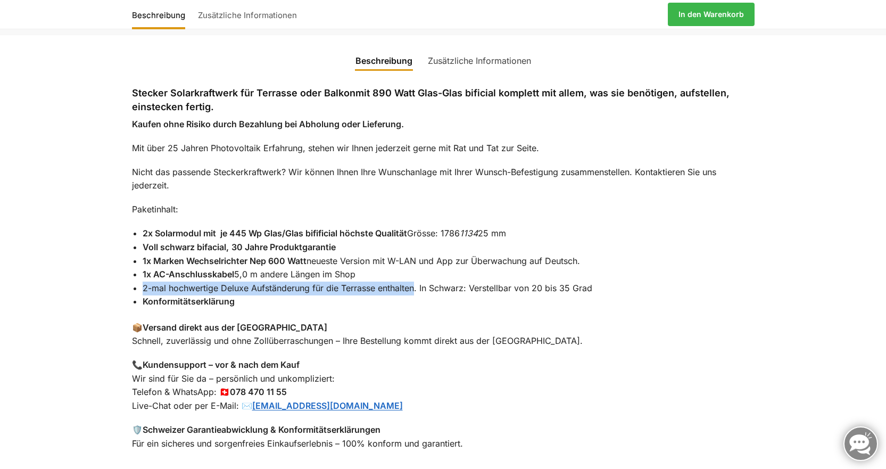
drag, startPoint x: 141, startPoint y: 264, endPoint x: 417, endPoint y: 267, distance: 276.1
click at [417, 267] on div "Stecker Solarkraftwerk für Terrasse oder Balkon mit 890 Watt Glas-Glas bificial…" at bounding box center [443, 273] width 667 height 400
copy li "2-mal hochwertige Deluxe Aufständerung für die Terrasse enthalten"
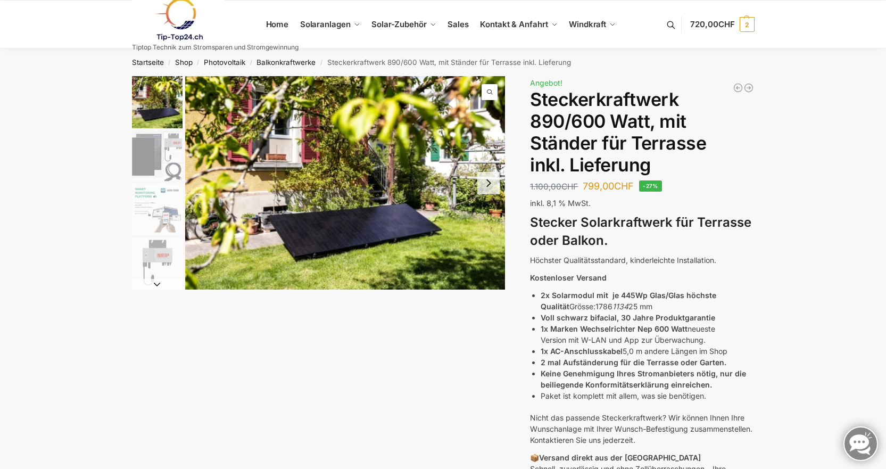
scroll to position [213, 0]
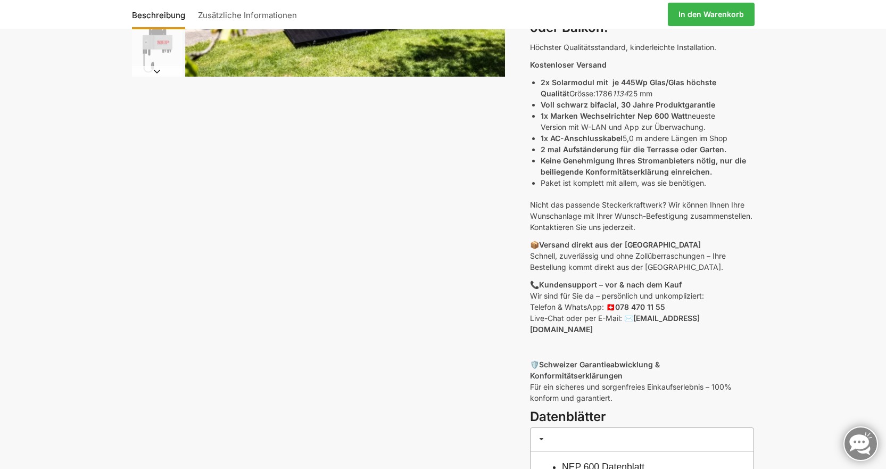
click at [572, 270] on p "📦 Versand direkt aus der Schweiz Schnell, zuverlässig und ohne Zollüberraschung…" at bounding box center [642, 256] width 224 height 34
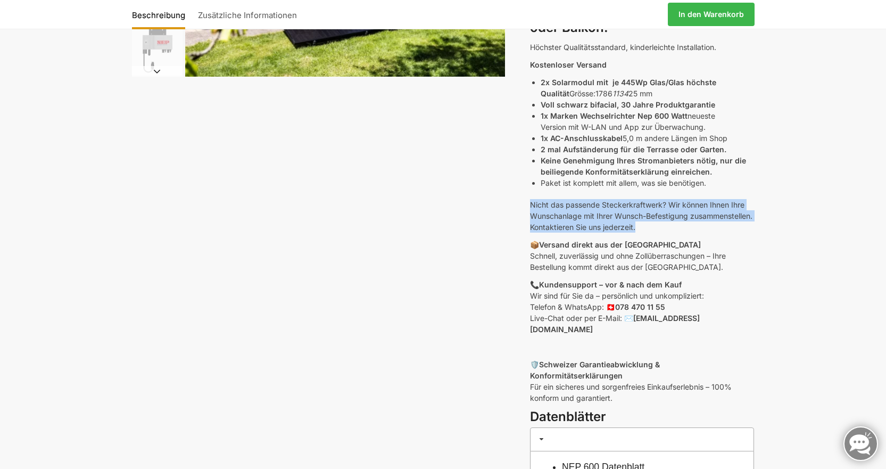
drag, startPoint x: 530, startPoint y: 203, endPoint x: 709, endPoint y: 231, distance: 181.1
click at [709, 231] on p "Nicht das passende Steckerkraftwerk? Wir können Ihnen Ihre Wunschanlage mit Ihr…" at bounding box center [642, 216] width 224 height 34
copy p "Nicht das passende Steckerkraftwerk? Wir können Ihnen Ihre Wunschanlage mit Ihr…"
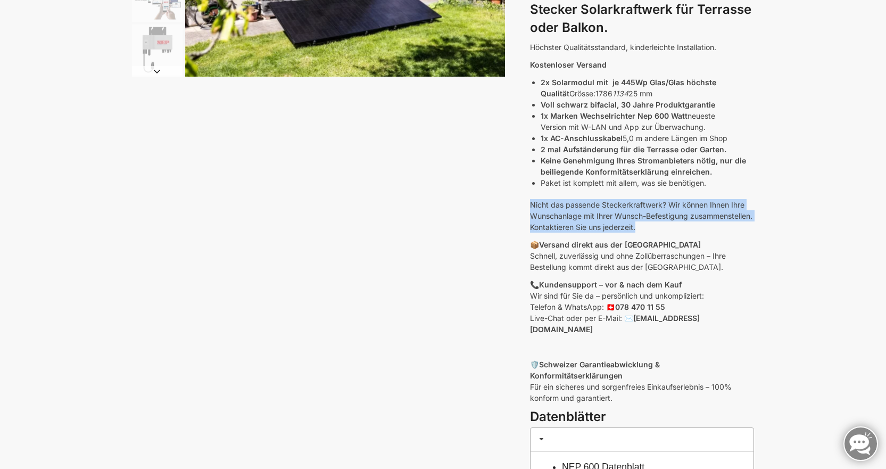
scroll to position [0, 0]
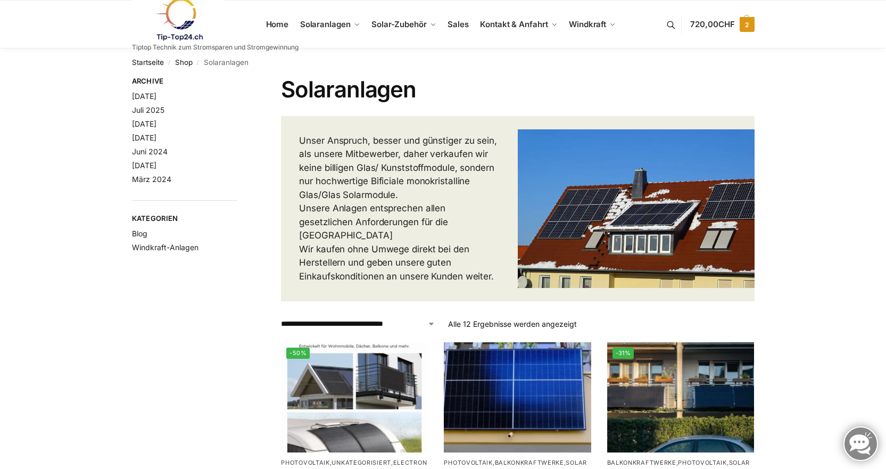
click at [744, 25] on span "2" at bounding box center [747, 24] width 15 height 15
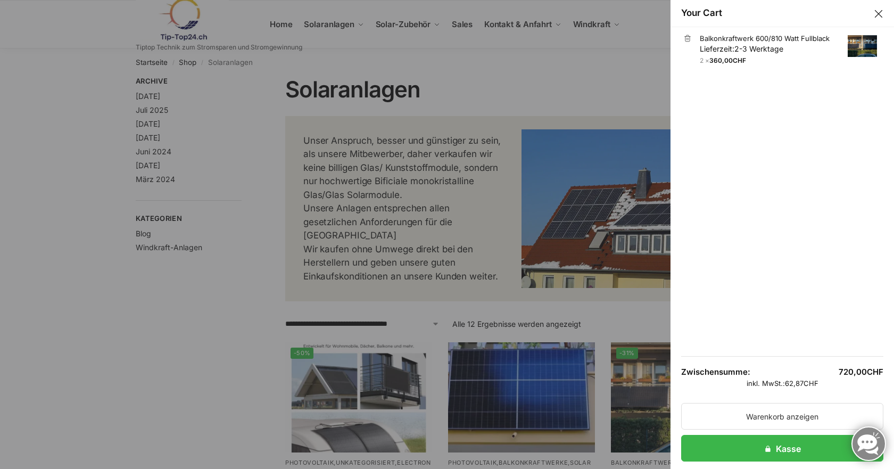
click at [856, 52] on img "Cart drawer" at bounding box center [862, 46] width 29 height 22
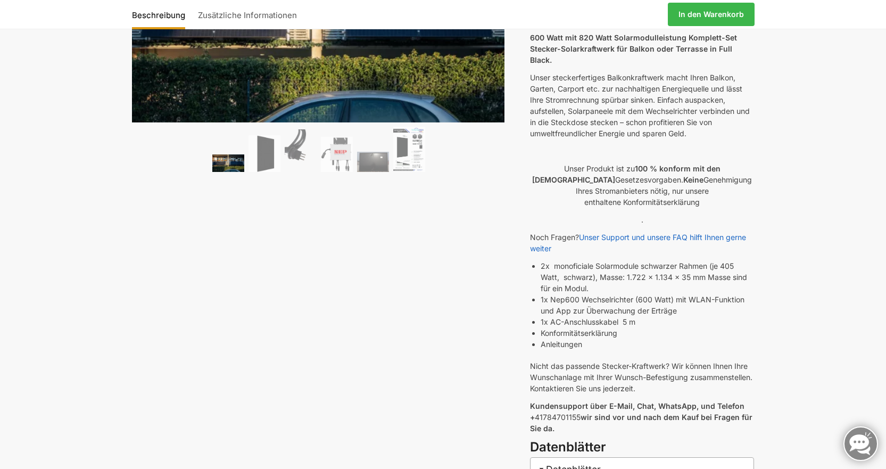
click at [578, 338] on li "Anleitungen" at bounding box center [647, 343] width 213 height 11
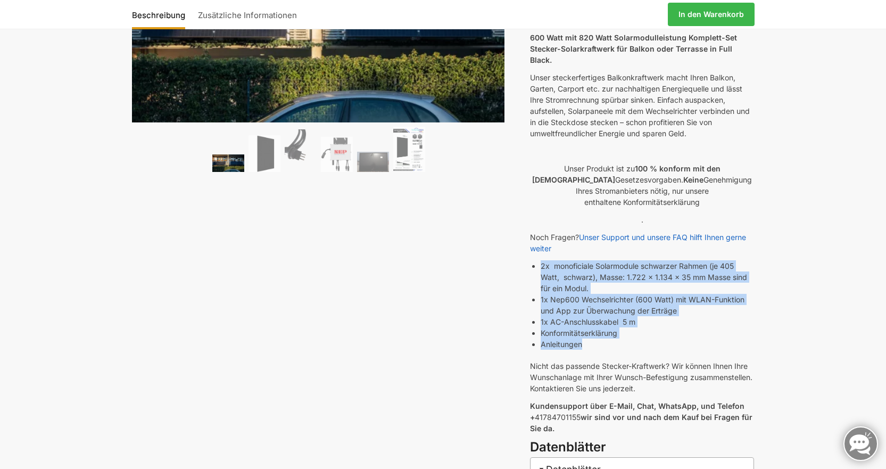
drag, startPoint x: 586, startPoint y: 332, endPoint x: 531, endPoint y: 255, distance: 94.9
click at [531, 255] on div "600 Watt mit 820 Watt Solarmodulleistung Komplett-Set Stecker-Solarkraftwerk fü…" at bounding box center [642, 235] width 224 height 406
copy ul "2x monoficiale Solarmodule schwarzer Rahmen (je 405 Watt, schwarz), Masse: 1.72…"
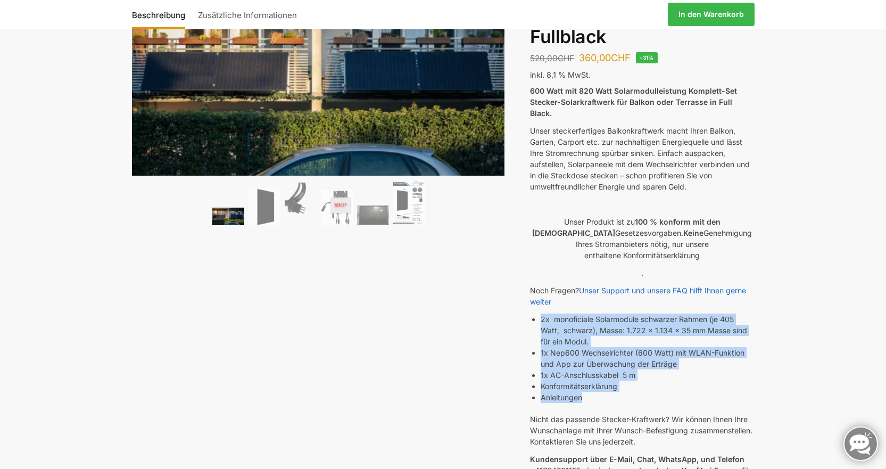
scroll to position [213, 0]
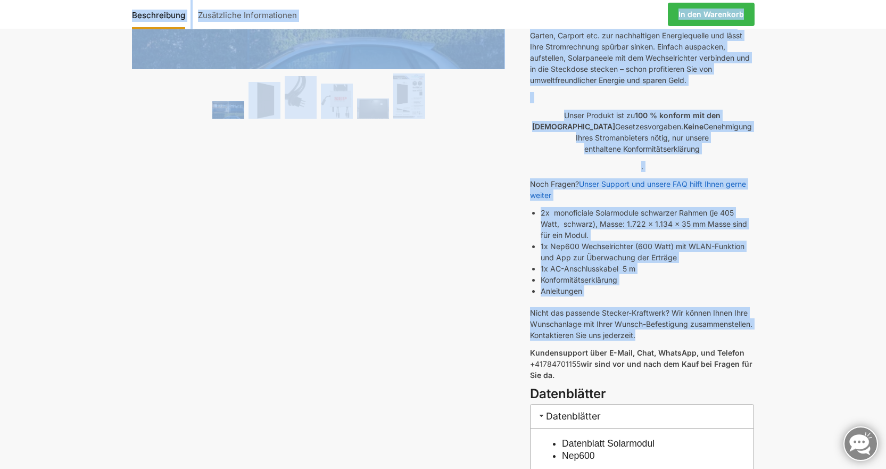
drag, startPoint x: 524, startPoint y: 299, endPoint x: 711, endPoint y: 326, distance: 188.7
click at [711, 326] on div "🔍 Previous Next Beschreibung Zusätzliche Informationen 520,00 CHF Ursprüngliche…" at bounding box center [443, 211] width 667 height 696
copy div "Loremips Dolo Sitametconse Adipiscinge Seddoeiusmodt 718,97 INC Utlaboreetdolo …"
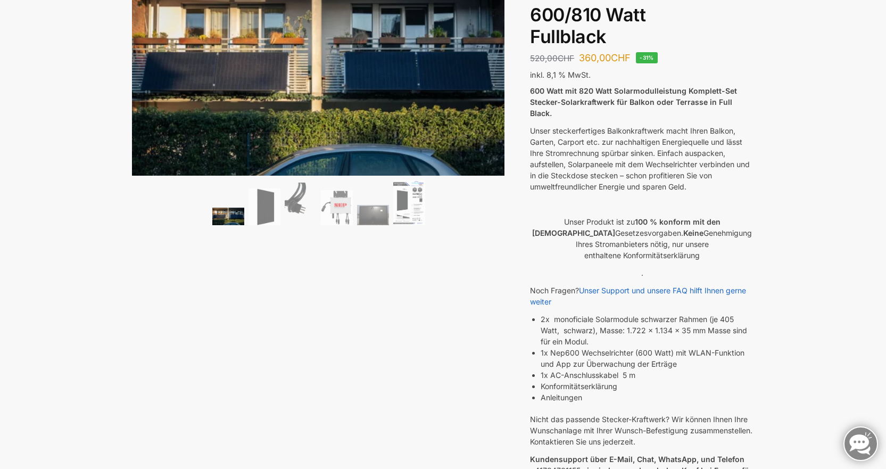
scroll to position [53, 0]
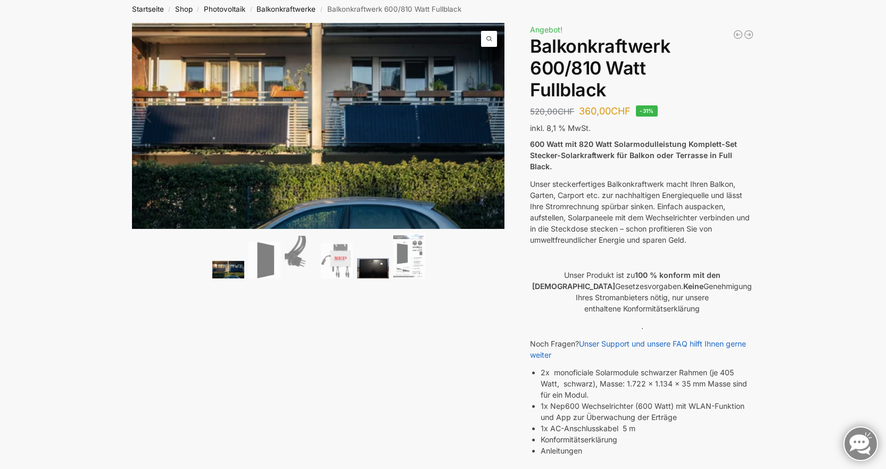
click at [361, 269] on img at bounding box center [373, 268] width 32 height 20
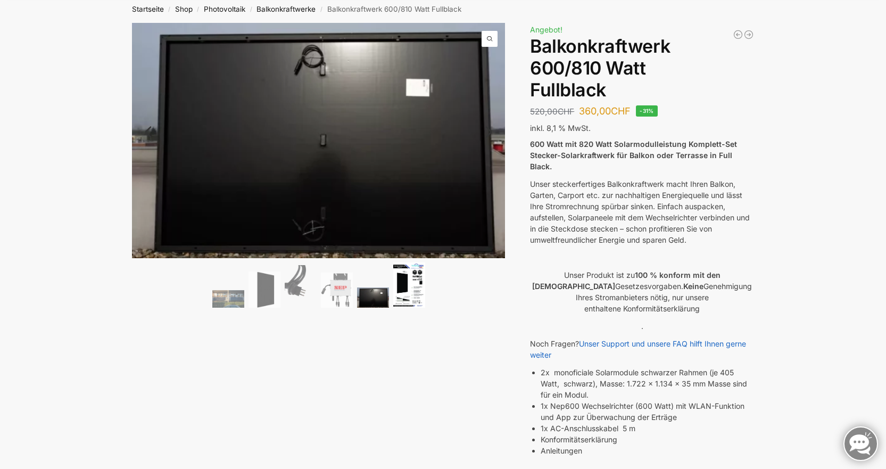
click at [400, 276] on img at bounding box center [409, 284] width 32 height 45
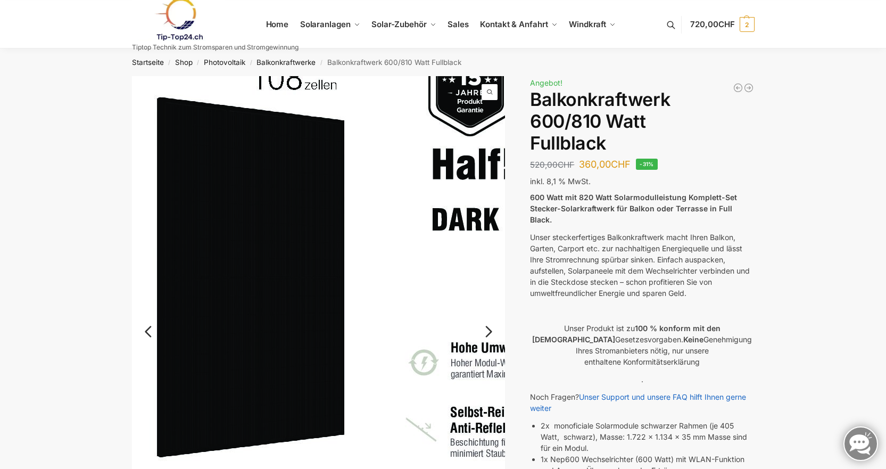
scroll to position [213, 0]
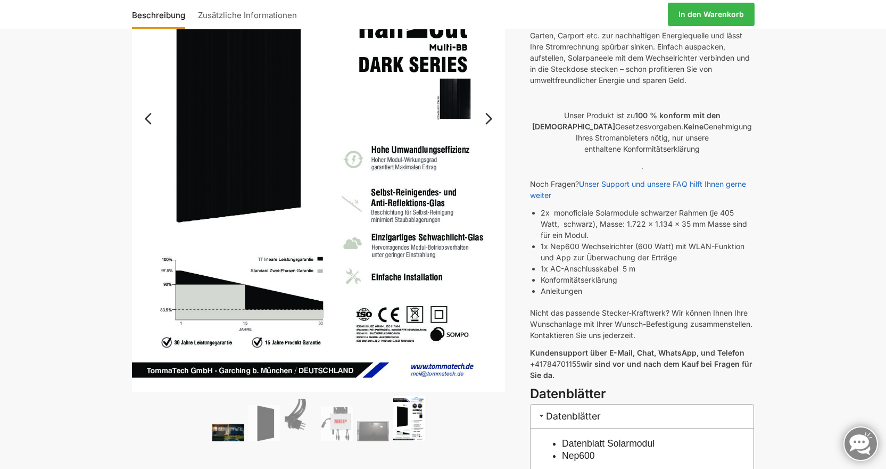
click at [234, 437] on img at bounding box center [228, 432] width 32 height 18
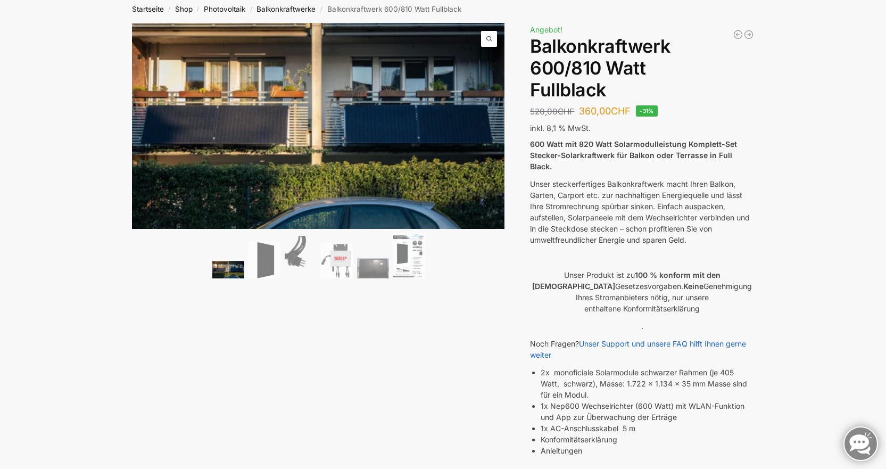
scroll to position [0, 0]
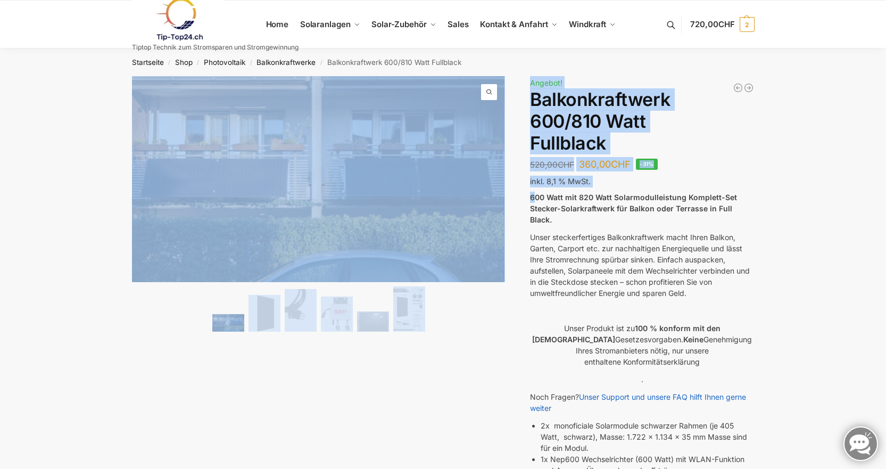
drag, startPoint x: 534, startPoint y: 195, endPoint x: 766, endPoint y: 211, distance: 233.0
click at [766, 211] on div "🔍 Previous Next Beschreibung Zusätzliche Informationen 520,00 CHF Ursprüngliche…" at bounding box center [443, 436] width 667 height 721
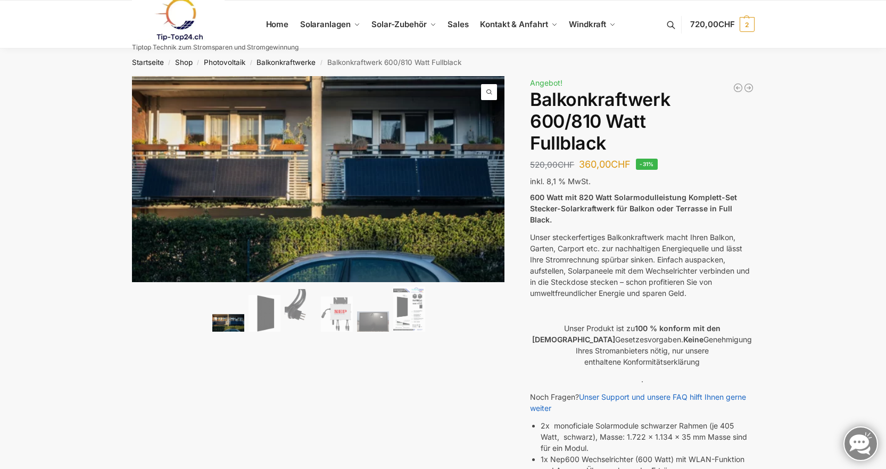
click at [766, 211] on div "🔍 Previous Next Beschreibung Zusätzliche Informationen 520,00 CHF Ursprüngliche…" at bounding box center [443, 436] width 667 height 721
drag, startPoint x: 752, startPoint y: 209, endPoint x: 542, endPoint y: 204, distance: 210.7
click at [542, 204] on p "600 Watt mit 820 Watt Solarmodulleistung Komplett-Set Stecker-Solarkraftwerk fü…" at bounding box center [642, 209] width 224 height 34
drag, startPoint x: 581, startPoint y: 225, endPoint x: 541, endPoint y: 209, distance: 43.7
click at [579, 231] on p "Unser steckerfertiges Balkonkraftwerk macht Ihren Balkon, Garten, Carport etc. …" at bounding box center [642, 264] width 224 height 67
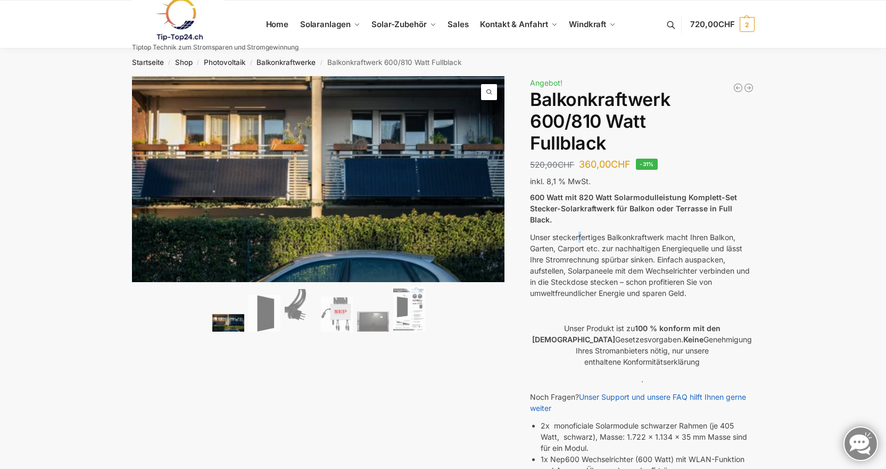
drag, startPoint x: 530, startPoint y: 197, endPoint x: 696, endPoint y: 279, distance: 185.1
click at [696, 279] on div "600 Watt mit 820 Watt Solarmodulleistung Komplett-Set Stecker-Solarkraftwerk fü…" at bounding box center [642, 395] width 224 height 406
copy div "600 Watt mit 820 Watt Solarmodulleistung Komplett-Set Stecker-Solarkraftwerk fü…"
